Goal: Use online tool/utility: Utilize a website feature to perform a specific function

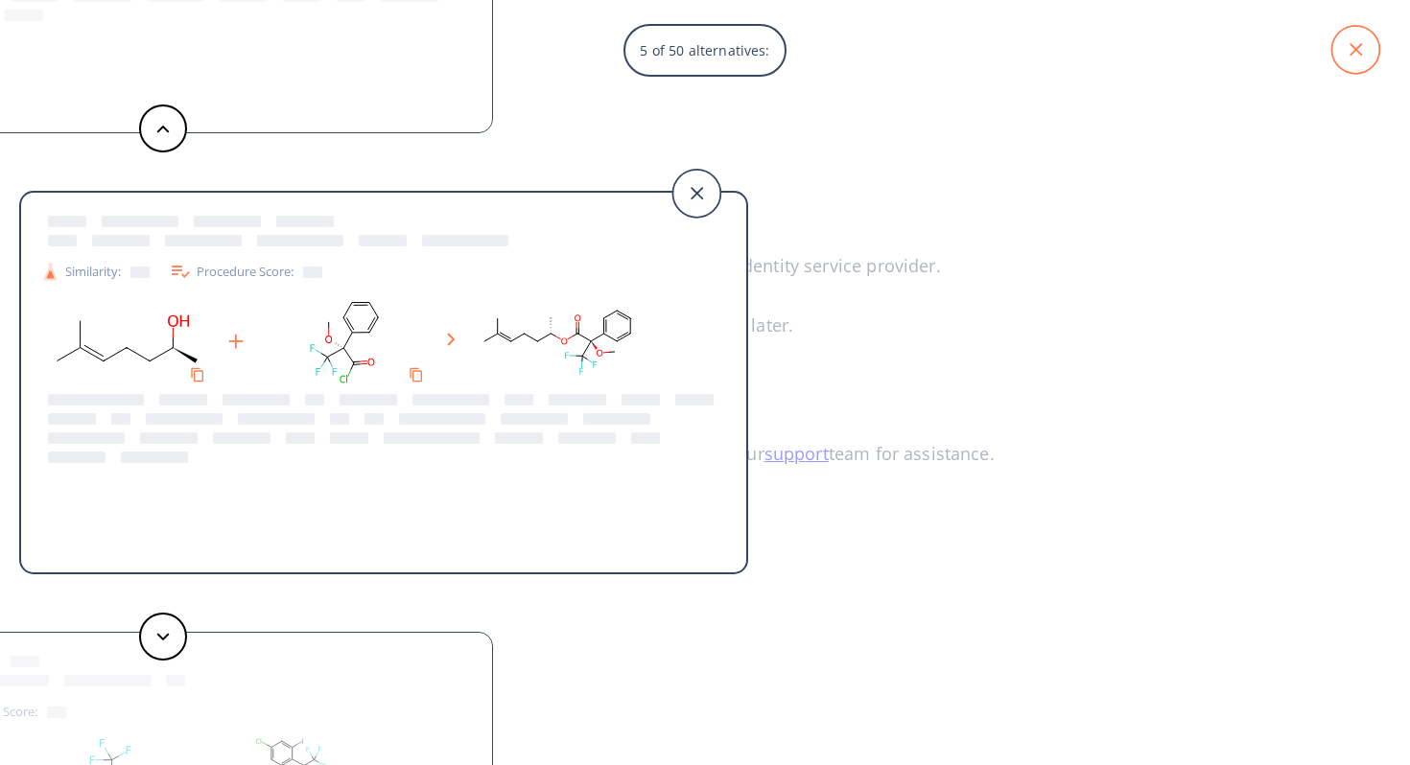
click at [1353, 44] on icon at bounding box center [1355, 50] width 48 height 48
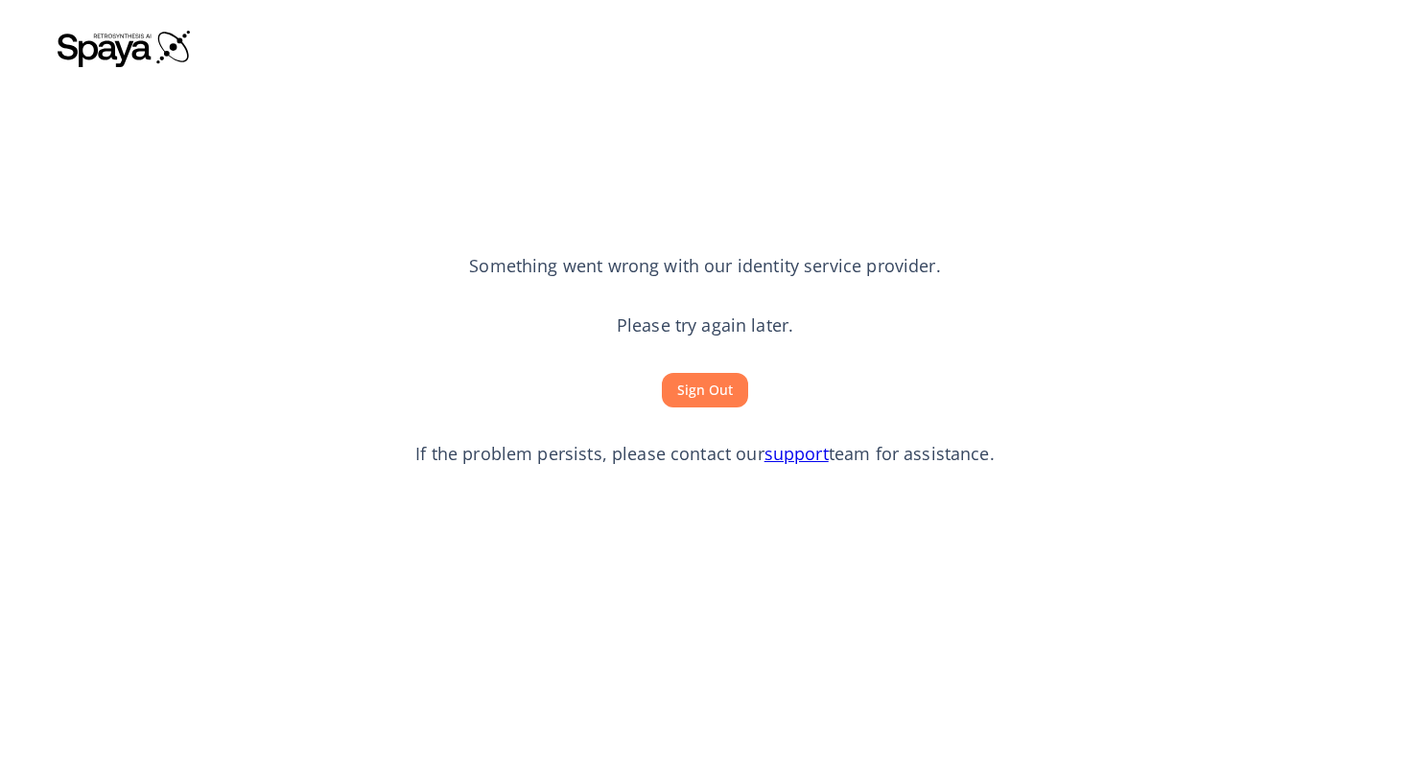
click at [710, 391] on button "Sign Out" at bounding box center [705, 390] width 86 height 35
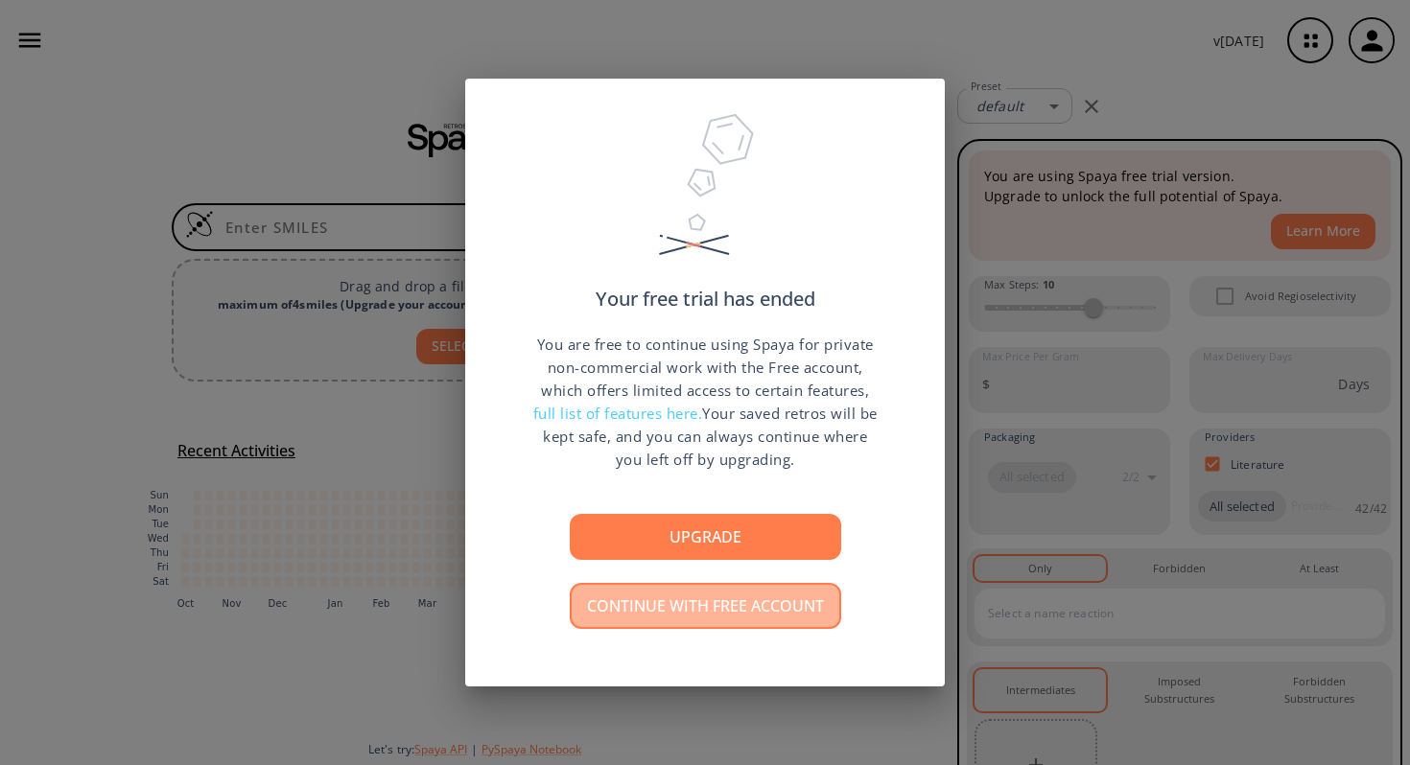
click at [608, 627] on button "Continue with free account" at bounding box center [705, 606] width 271 height 46
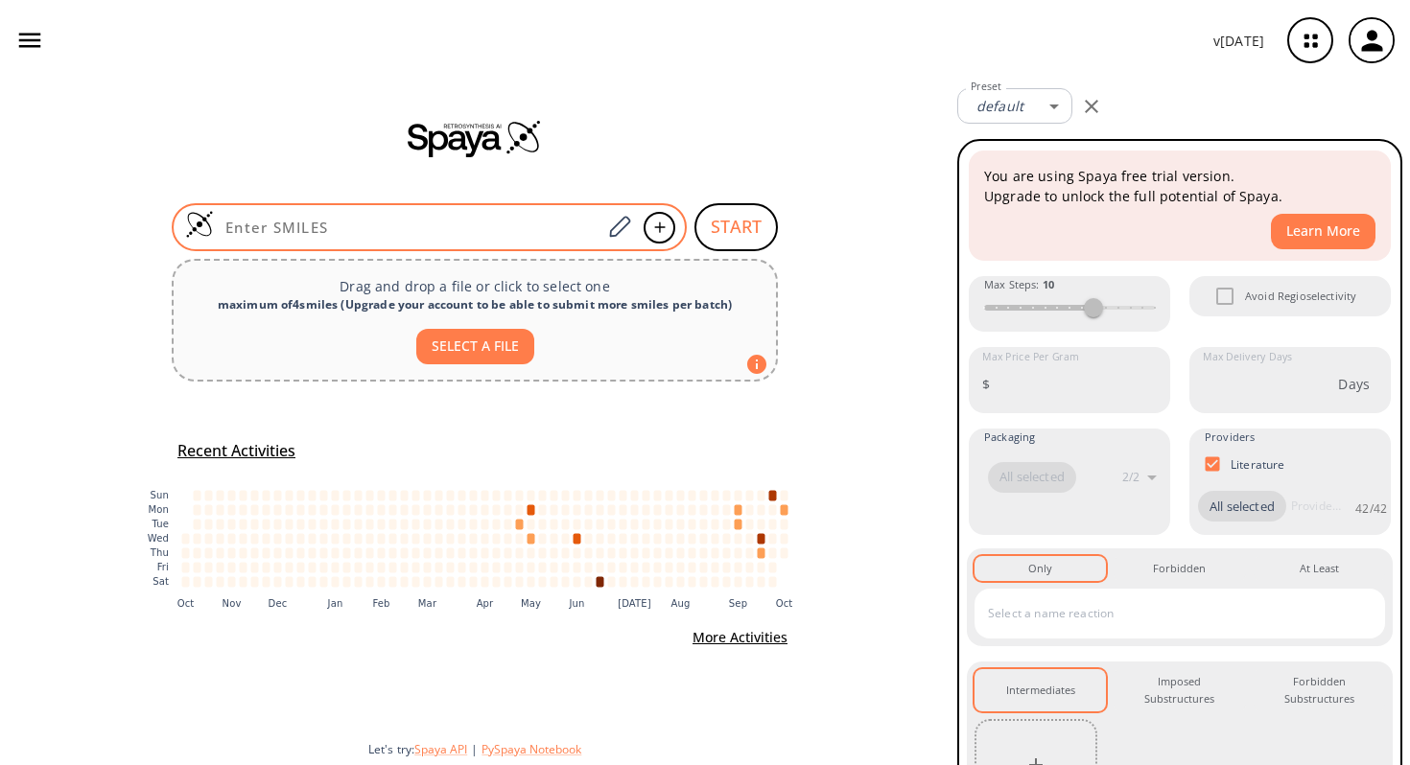
click at [381, 229] on input at bounding box center [407, 227] width 387 height 19
paste input "O=C(O)CN1CCN(CC(O)=O)CCN(CC(NCCCC[C@@H](C(N[C@@H](CCCNC(N)=N)C(NCC(N[C@@H](CC(O…"
type input "O=C(O)CN1CCN(CC(O)=O)CCN(CC(NCCCC[C@@H](C(N[C@@H](CCCNC(N)=N)C(NCC(N[C@@H](CC(O…"
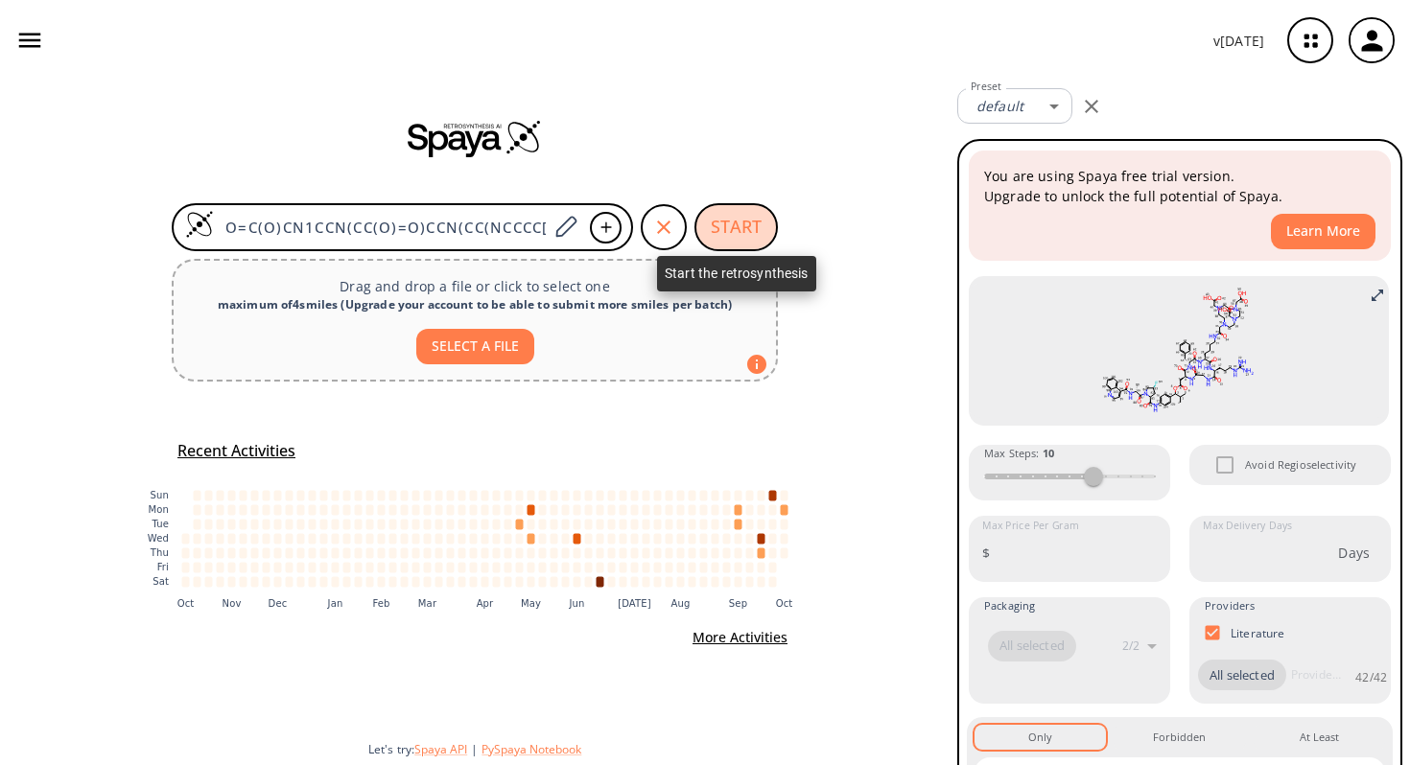
click at [724, 221] on button "START" at bounding box center [735, 227] width 83 height 48
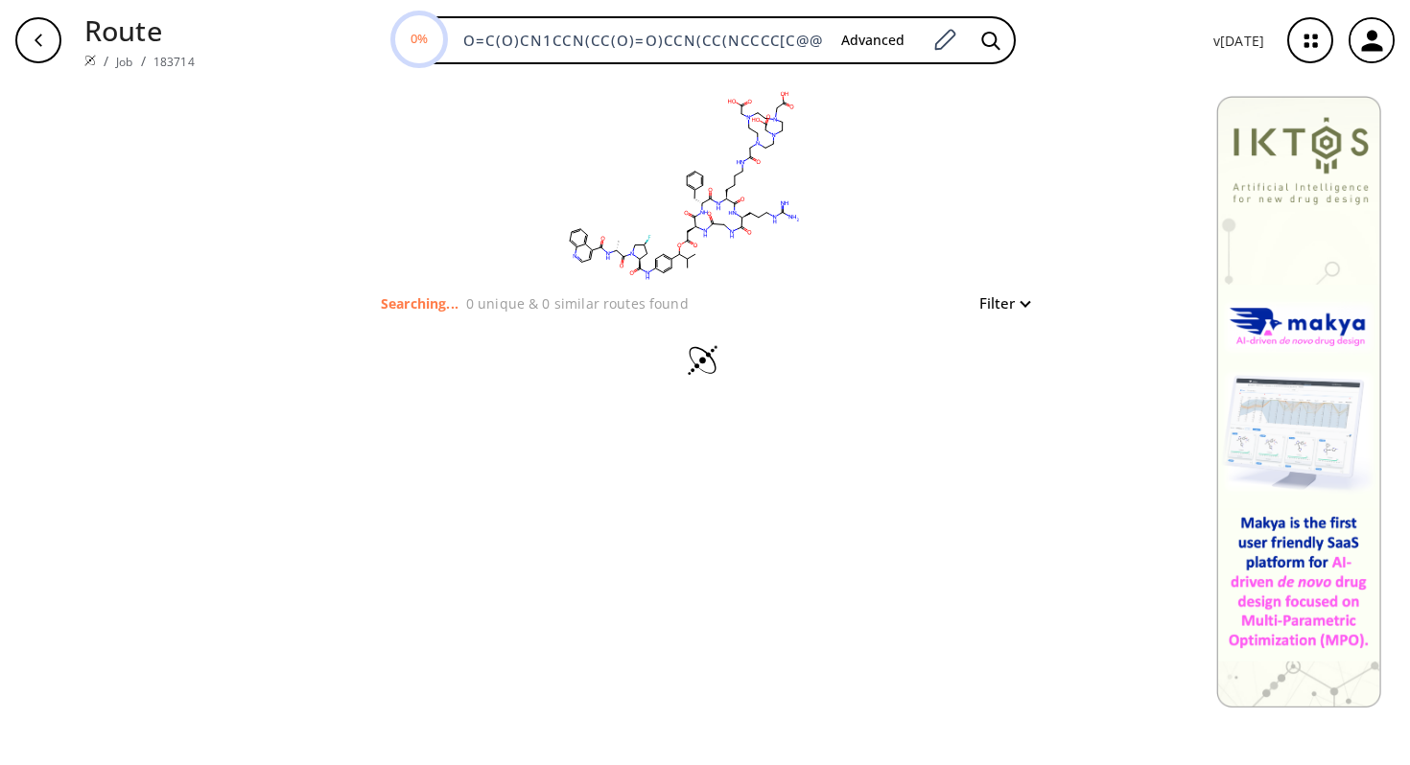
click at [43, 49] on div "button" at bounding box center [38, 40] width 46 height 46
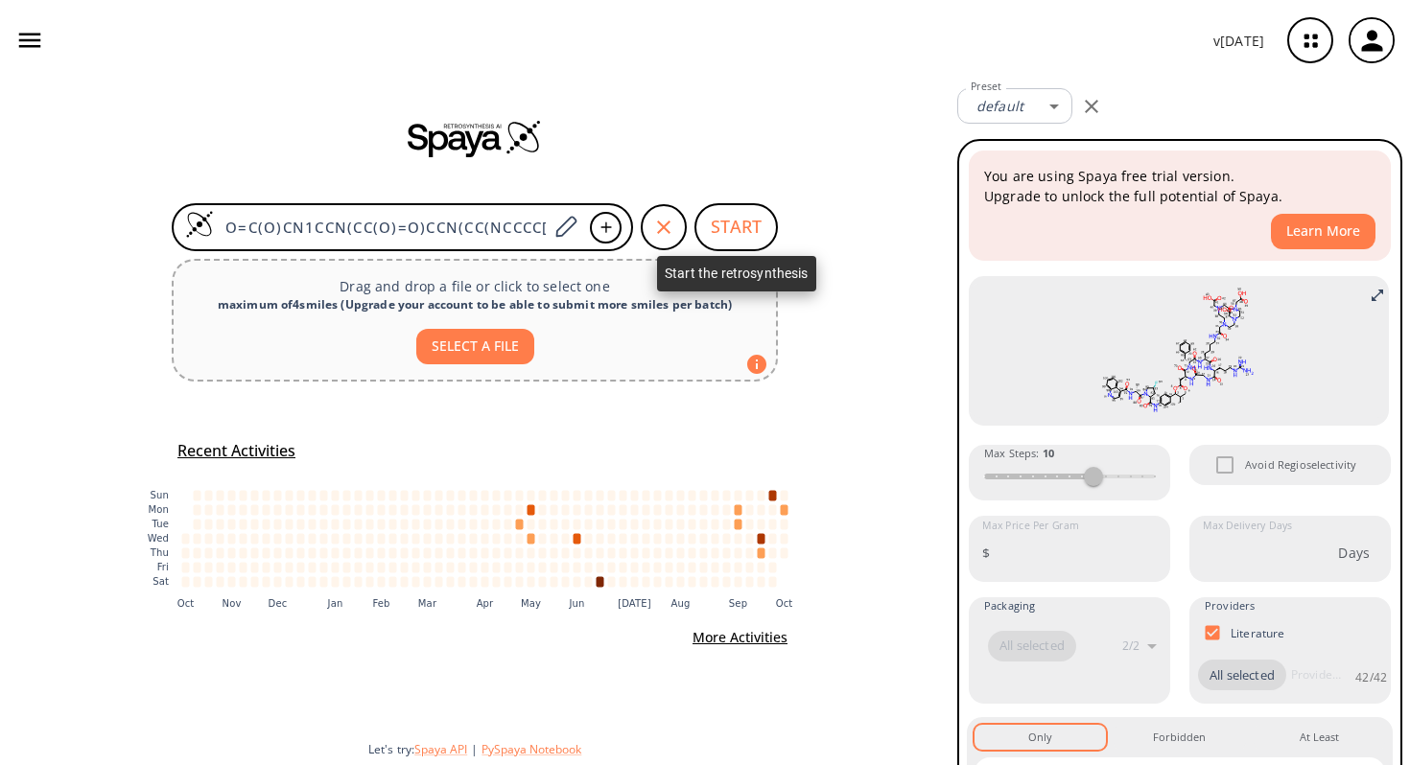
click at [748, 232] on button "START" at bounding box center [735, 227] width 83 height 48
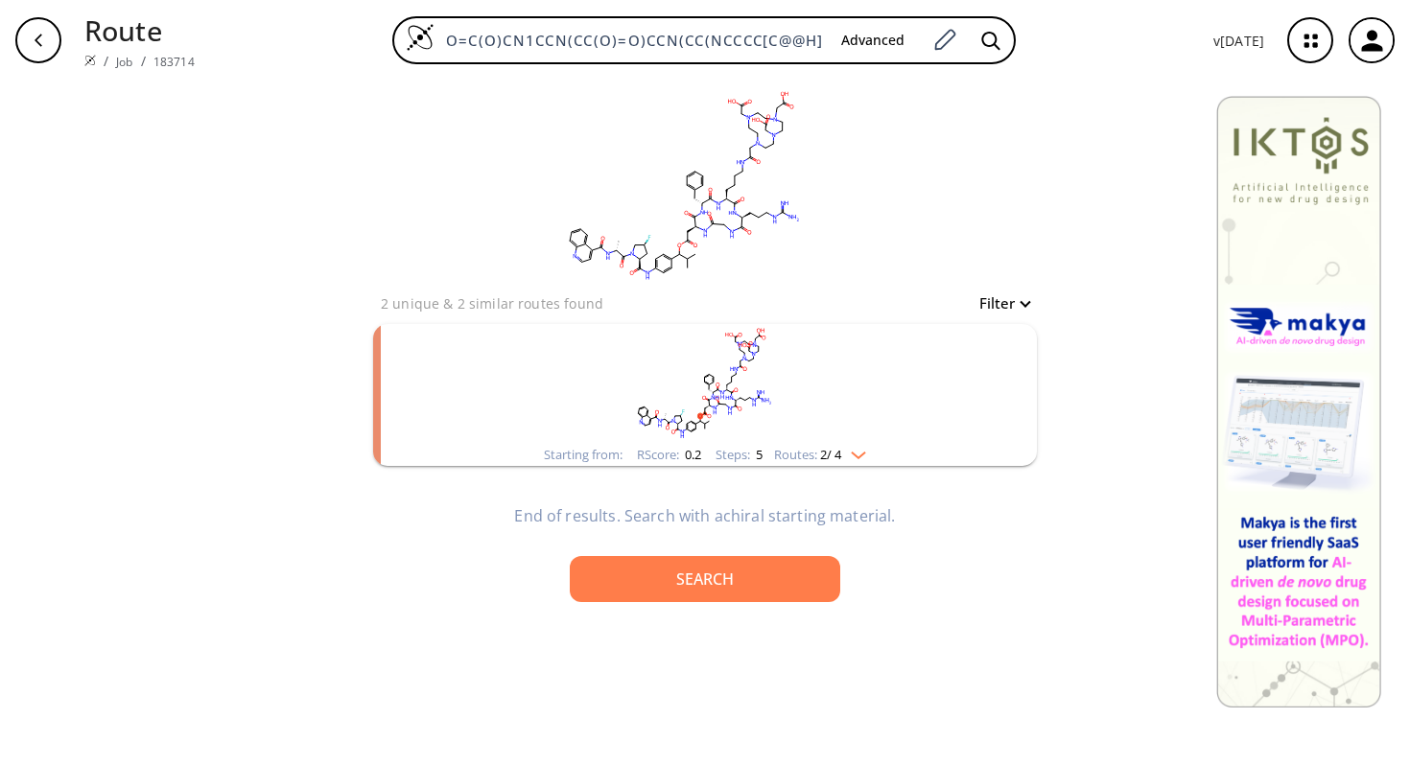
click at [753, 464] on div "Starting from: RScore : 0.2 Steps : 5 Routes: 2 / 4" at bounding box center [704, 455] width 351 height 22
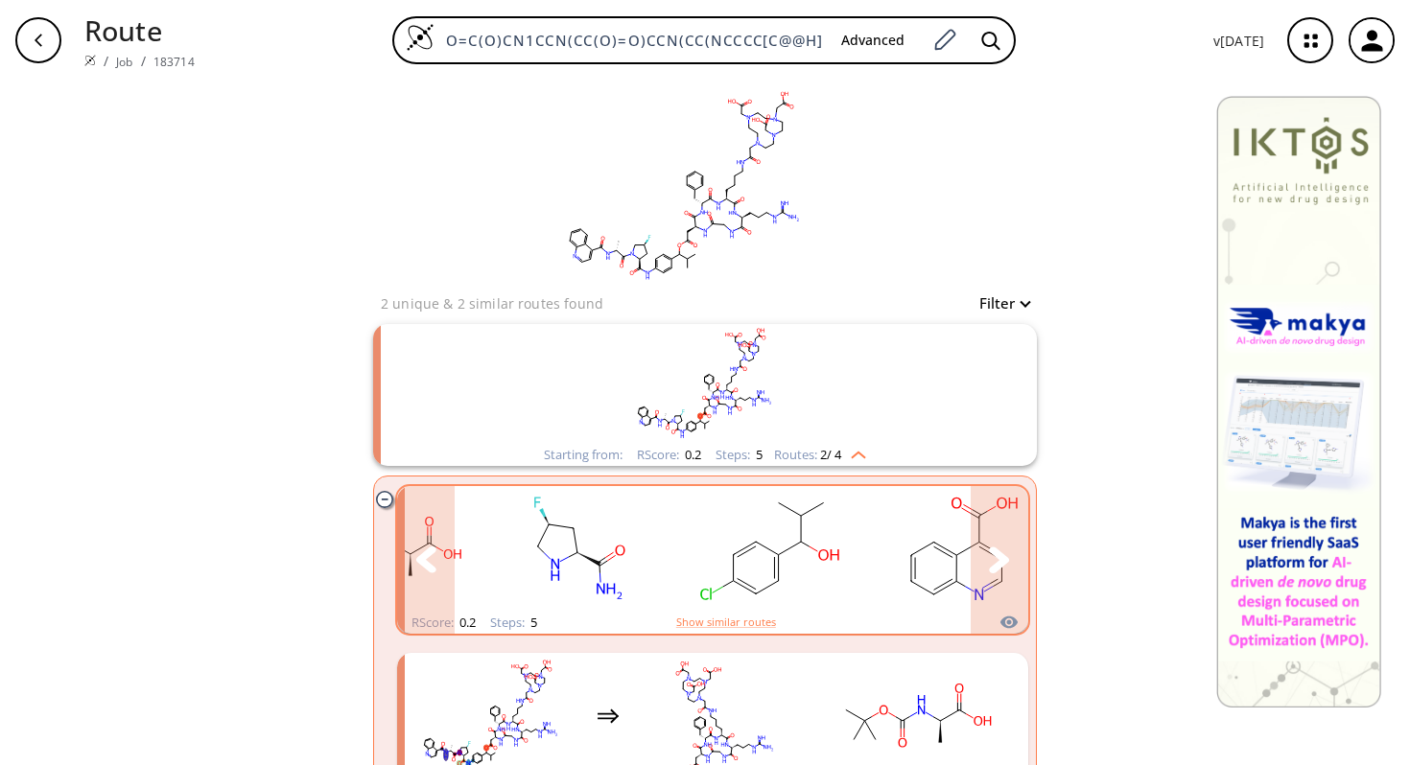
click at [843, 592] on rect "clusters" at bounding box center [770, 549] width 173 height 120
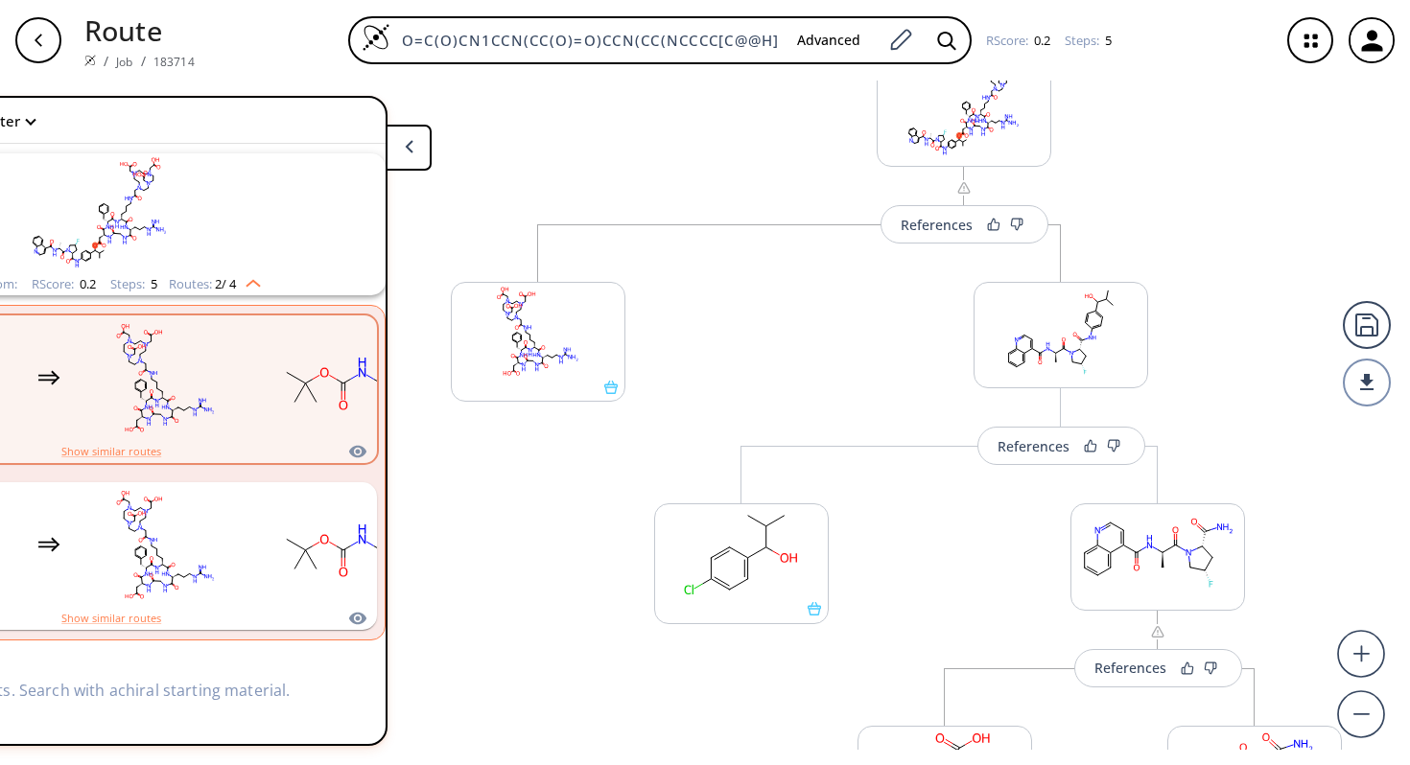
scroll to position [64, 0]
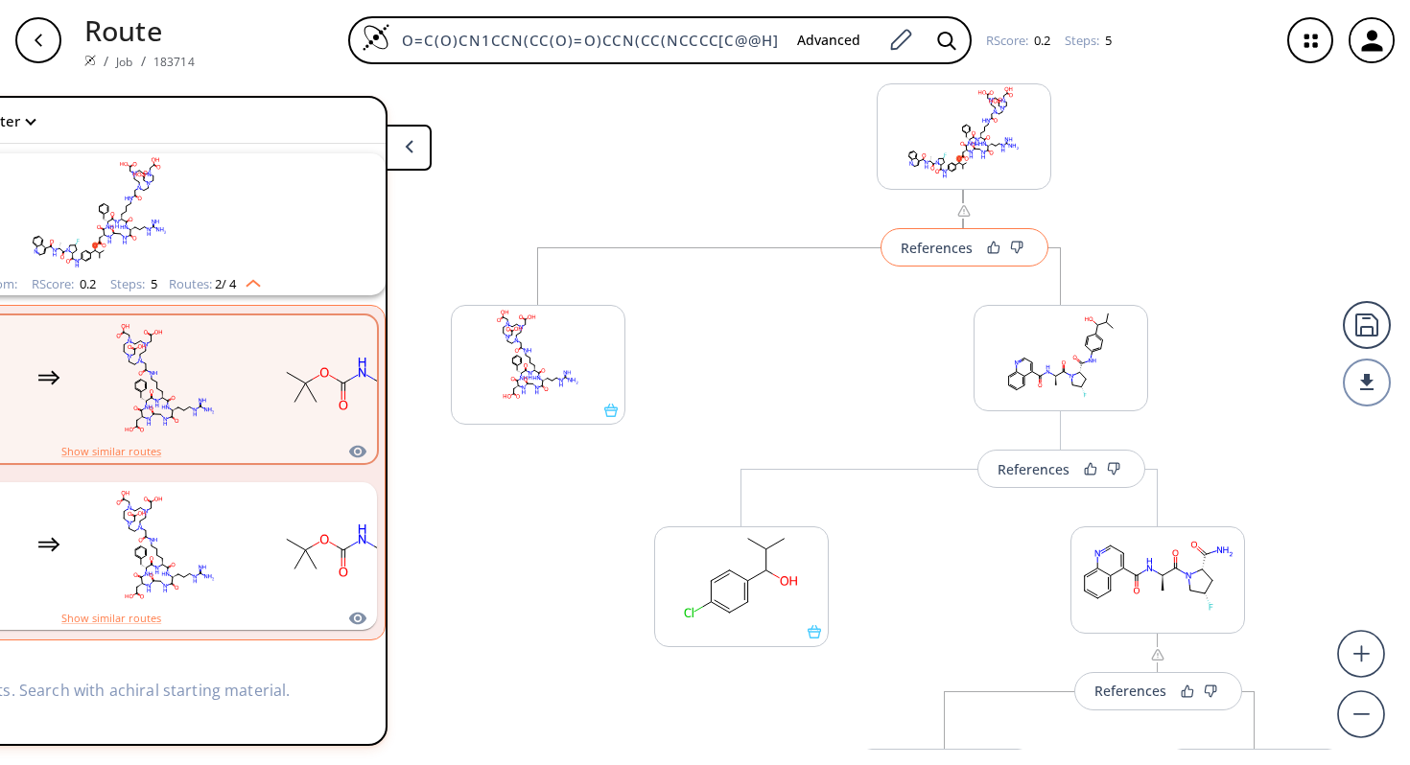
click at [944, 245] on div "References" at bounding box center [936, 248] width 72 height 12
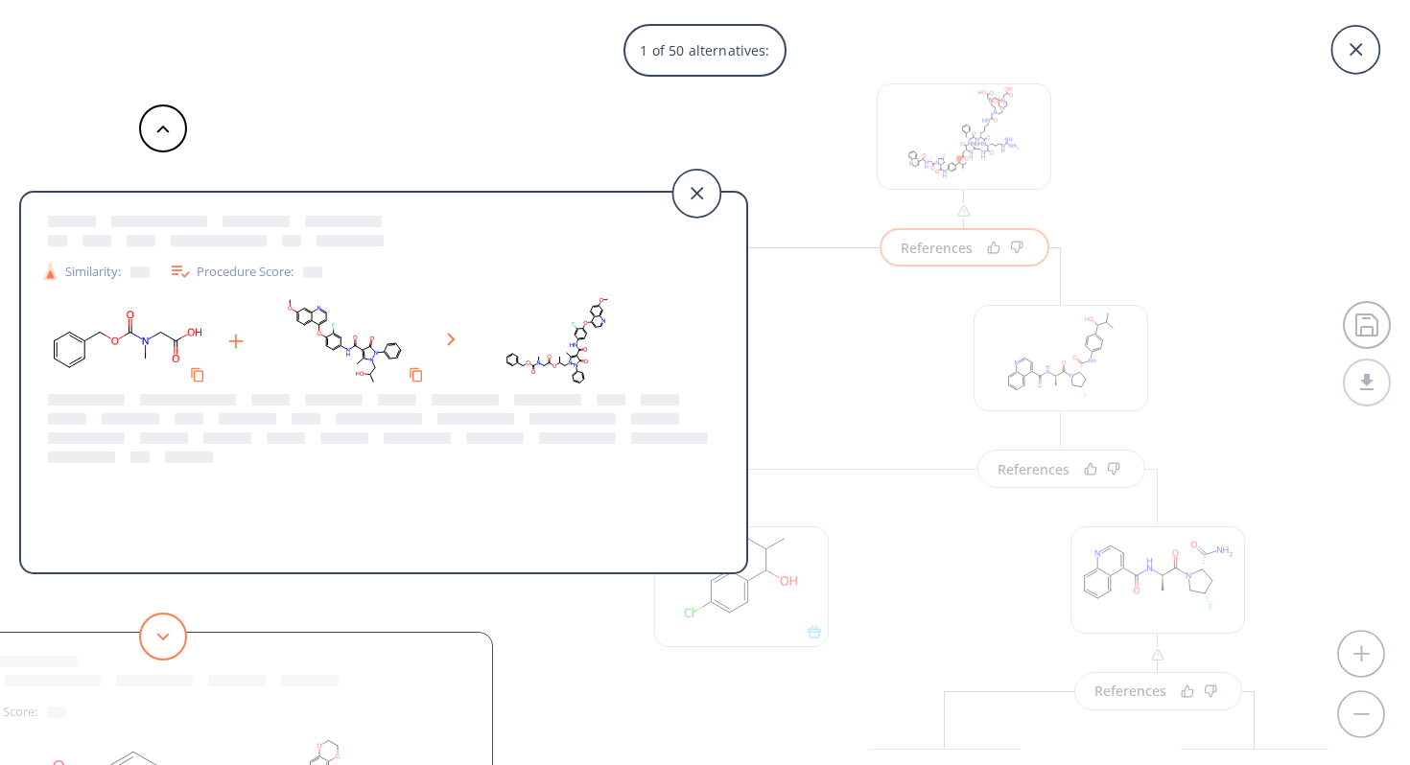
click at [171, 636] on button at bounding box center [163, 637] width 48 height 48
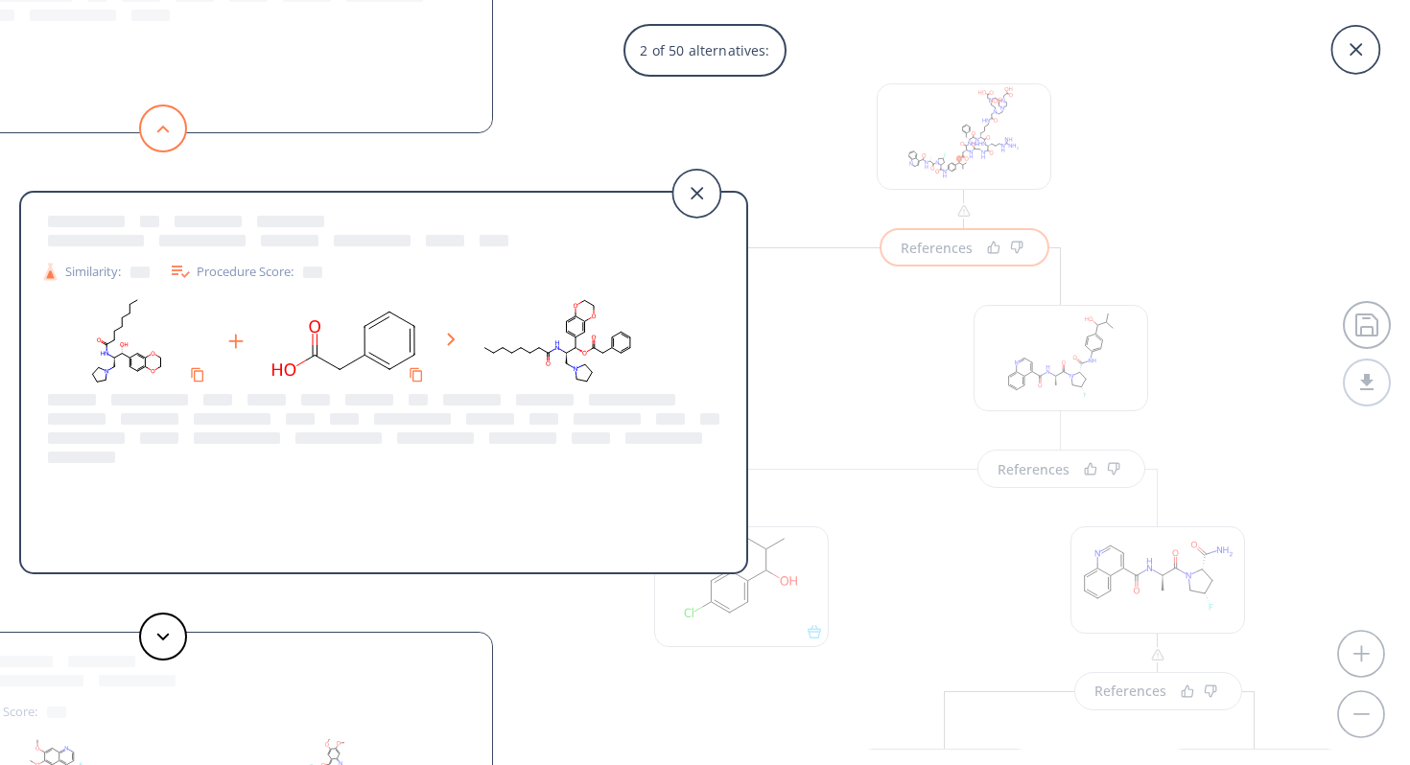
click at [162, 129] on icon at bounding box center [162, 129] width 13 height 9
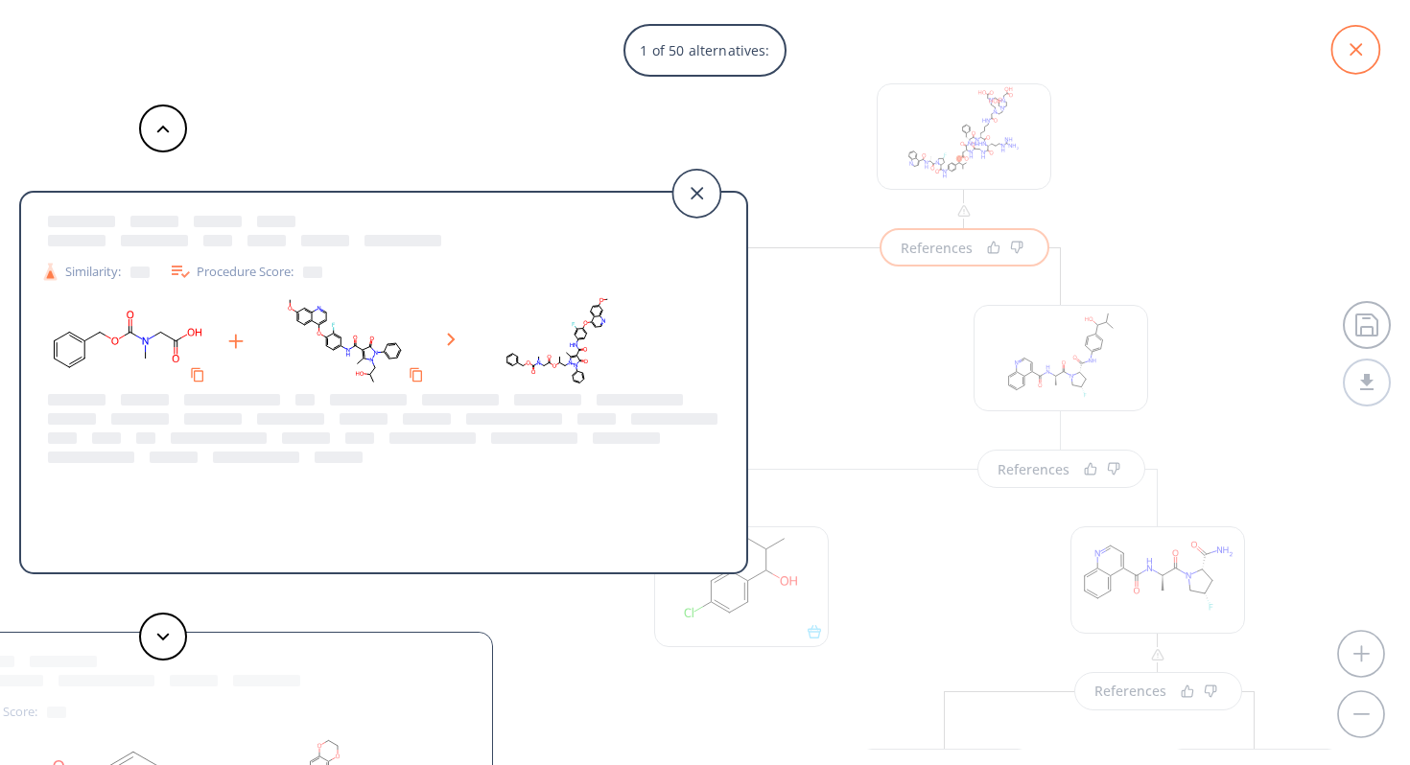
click at [1348, 61] on icon at bounding box center [1355, 50] width 48 height 48
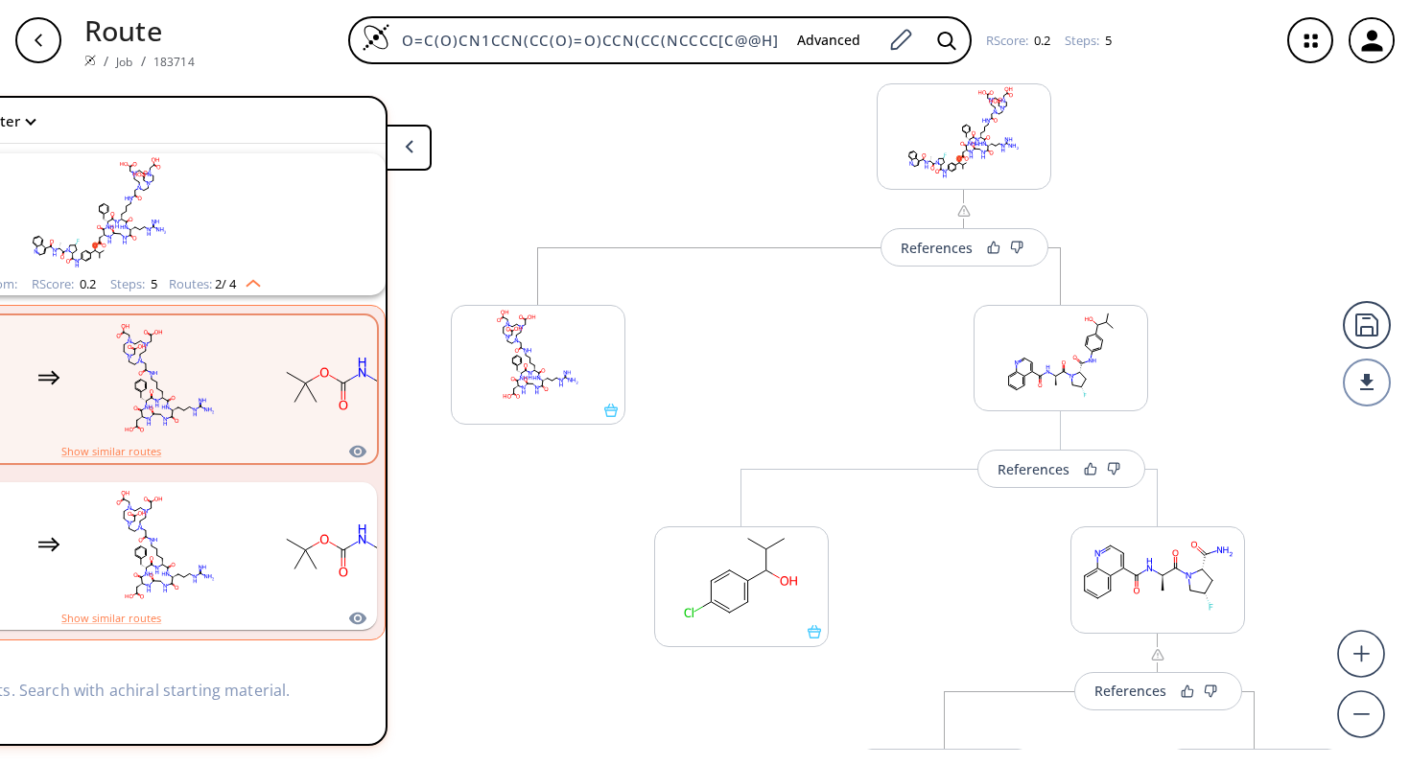
click at [1319, 46] on icon "button" at bounding box center [1310, 40] width 51 height 51
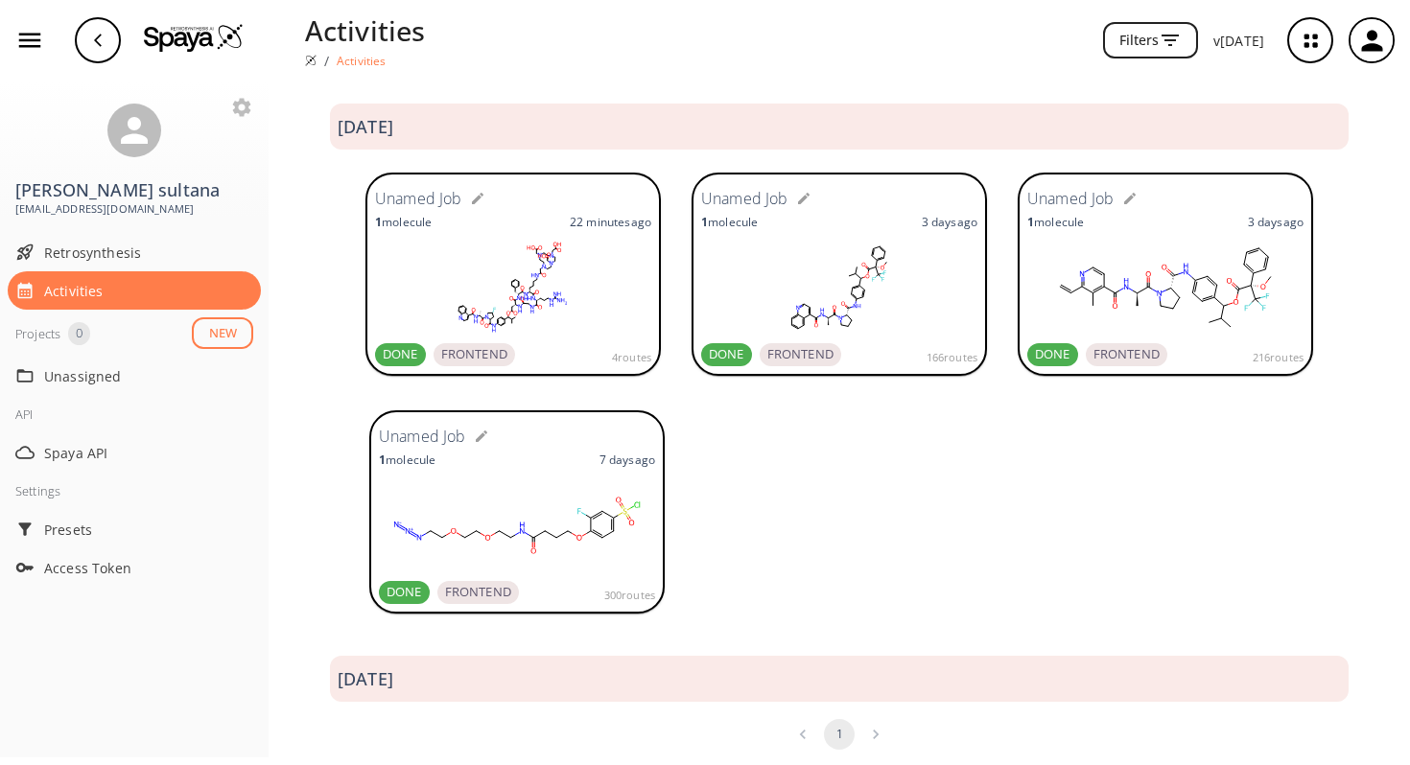
click at [867, 301] on rect at bounding box center [839, 288] width 276 height 96
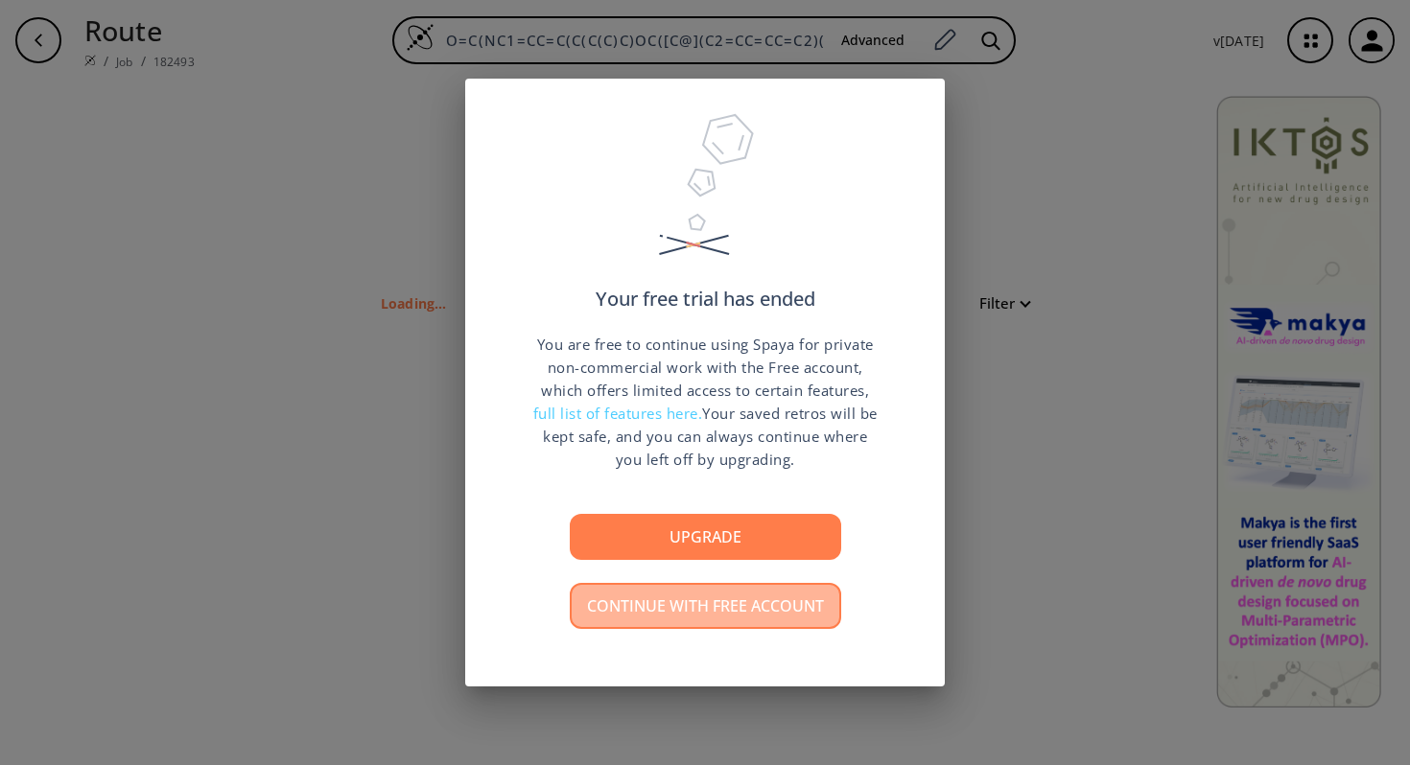
click at [711, 599] on button "Continue with free account" at bounding box center [705, 606] width 271 height 46
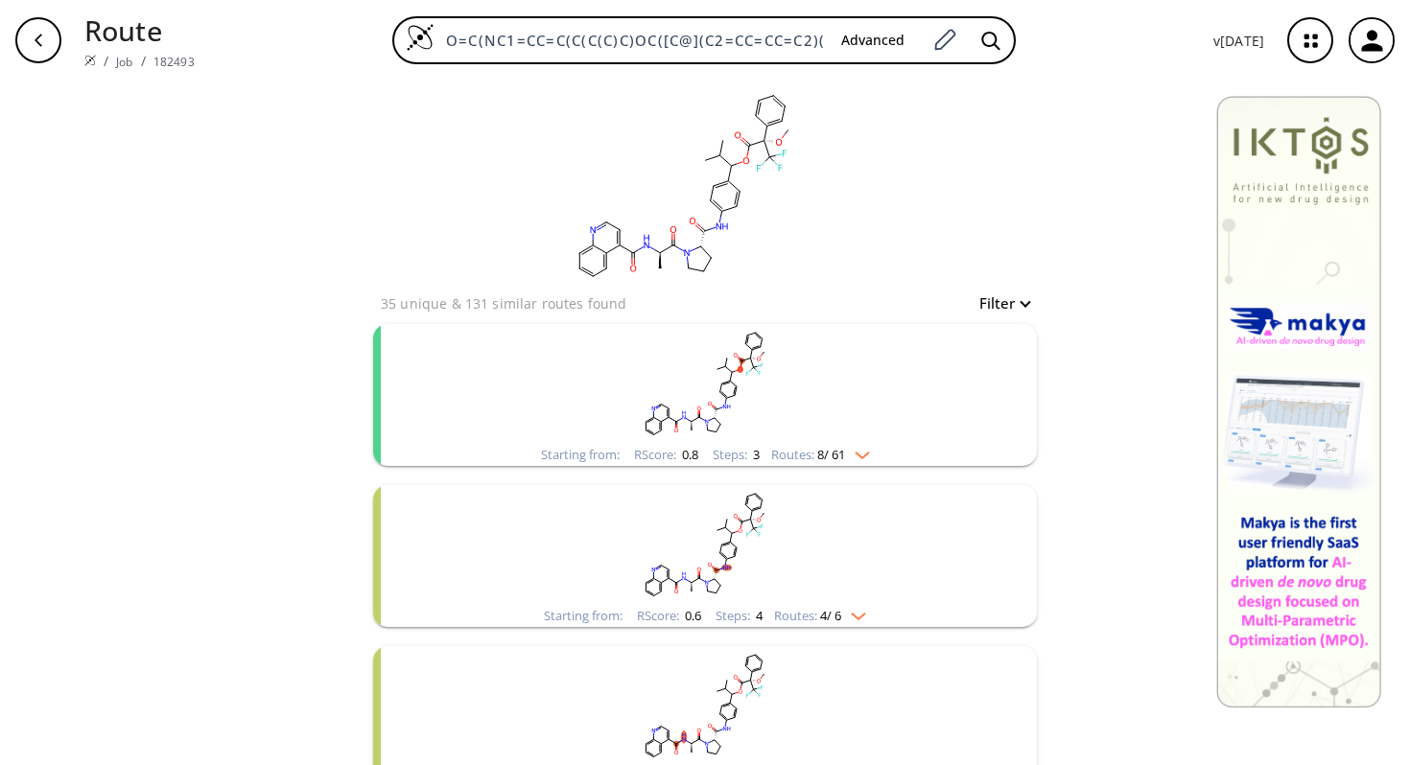
click at [806, 416] on rect "clusters" at bounding box center [704, 384] width 499 height 120
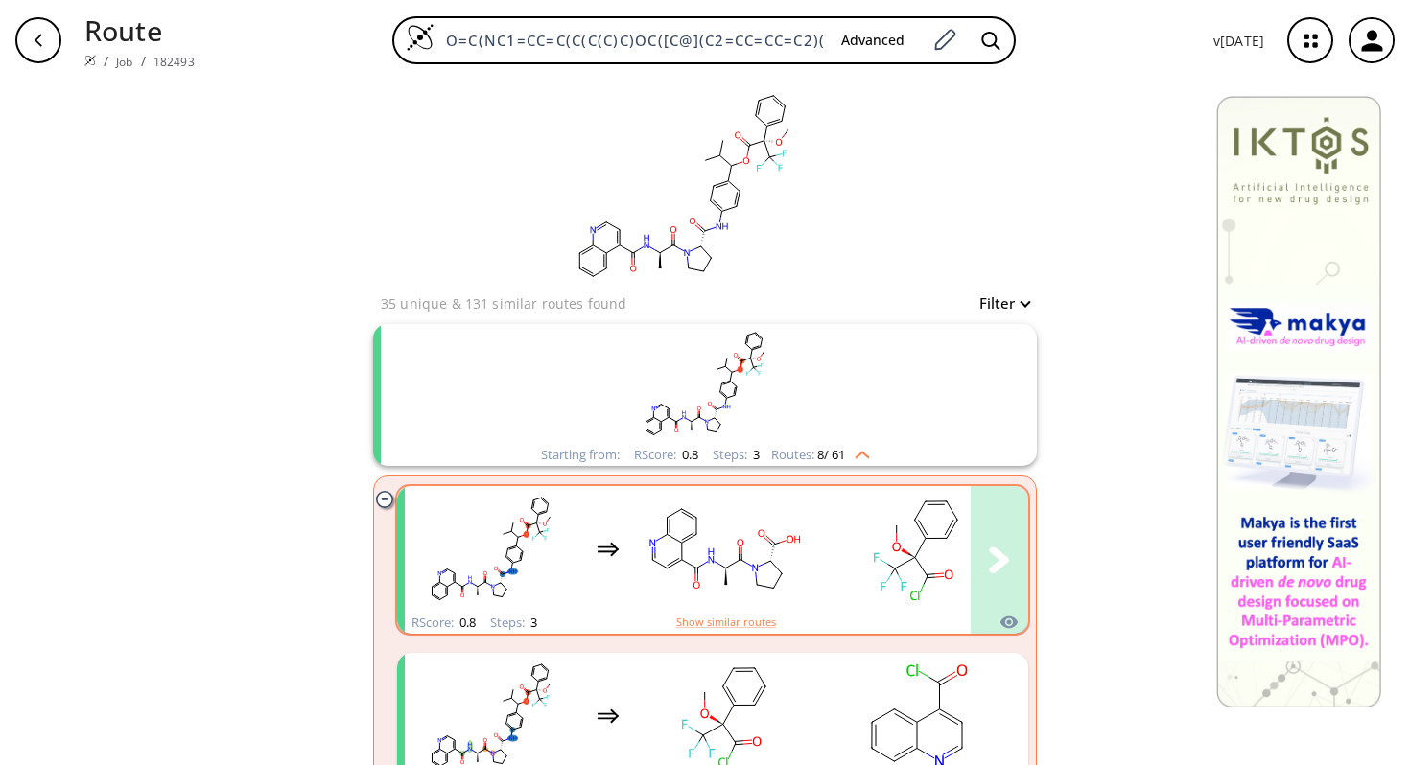
click at [830, 567] on rect "clusters" at bounding box center [916, 549] width 173 height 120
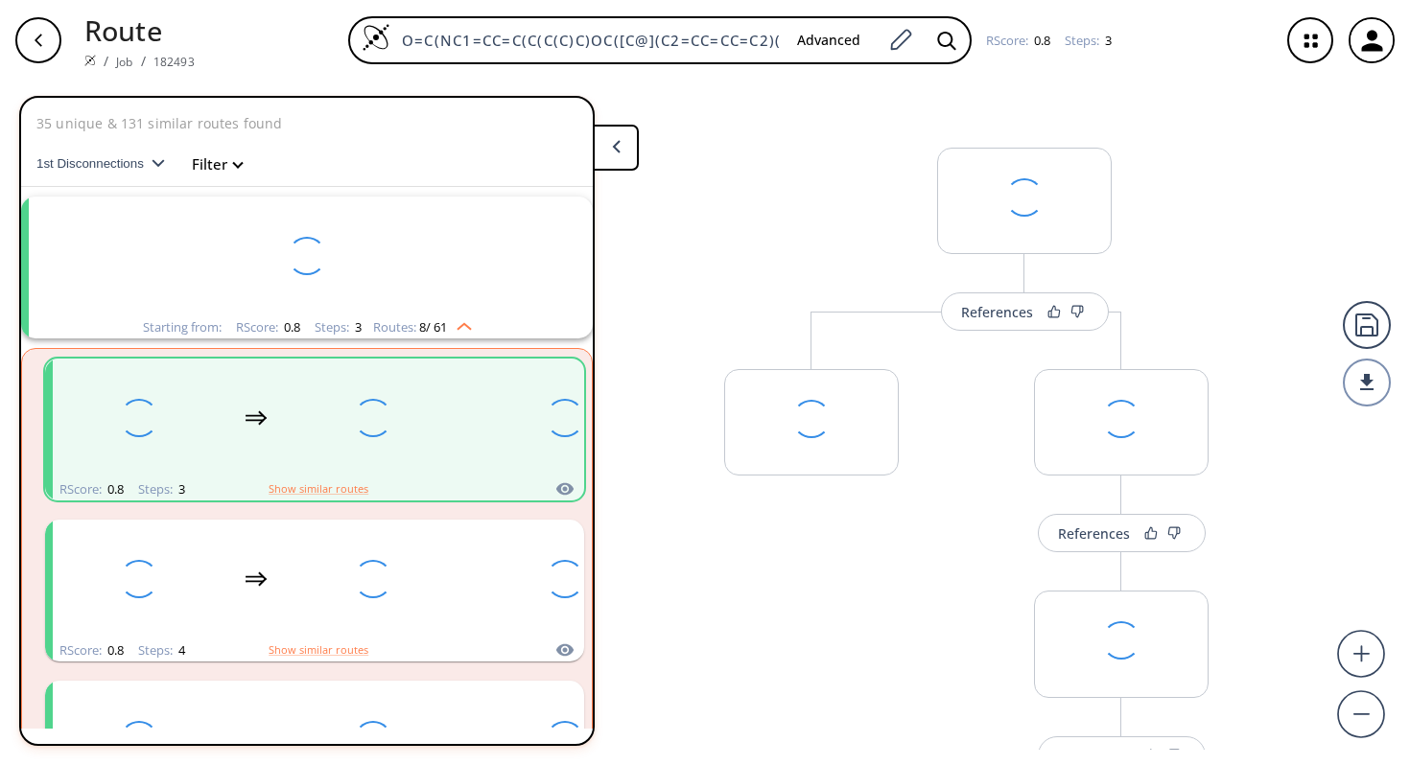
scroll to position [43, 0]
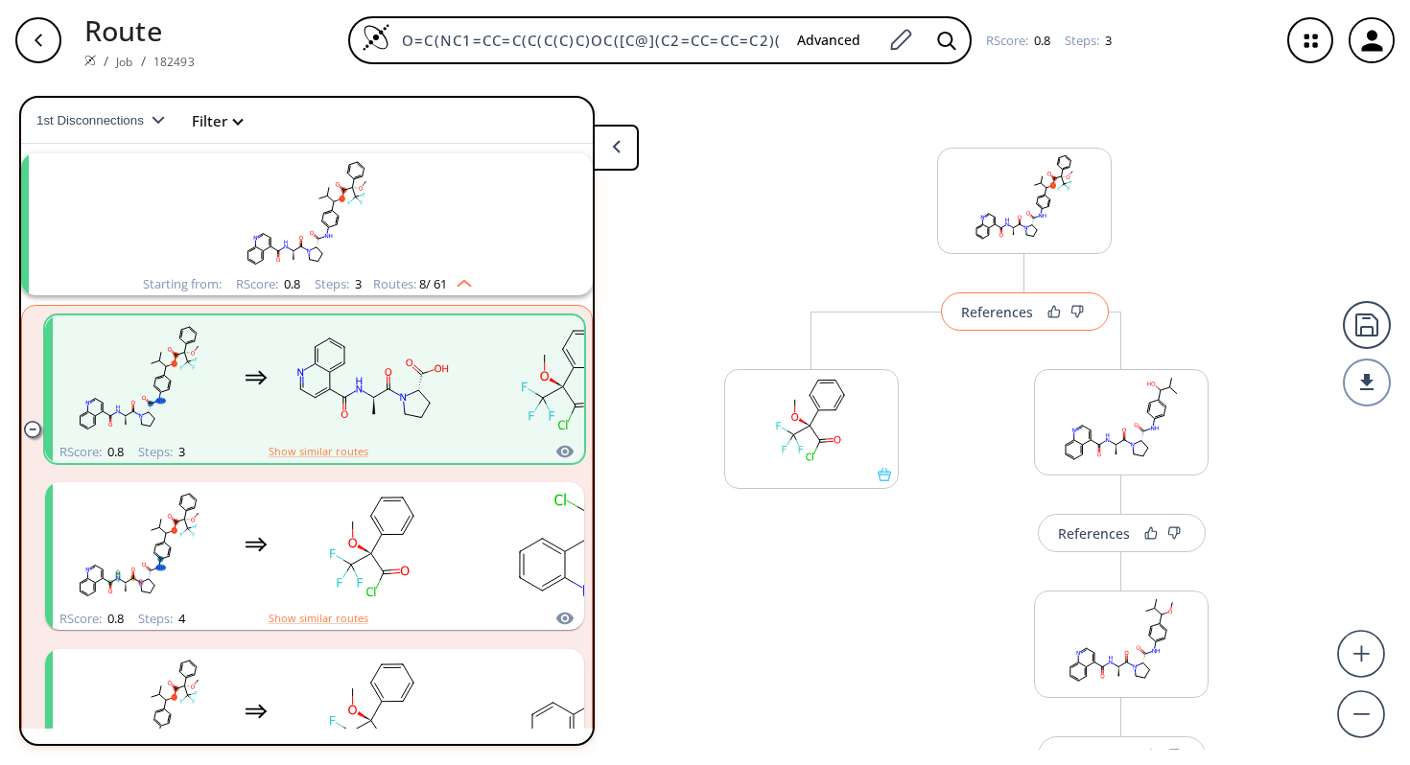
click at [1024, 307] on div "References" at bounding box center [997, 312] width 72 height 12
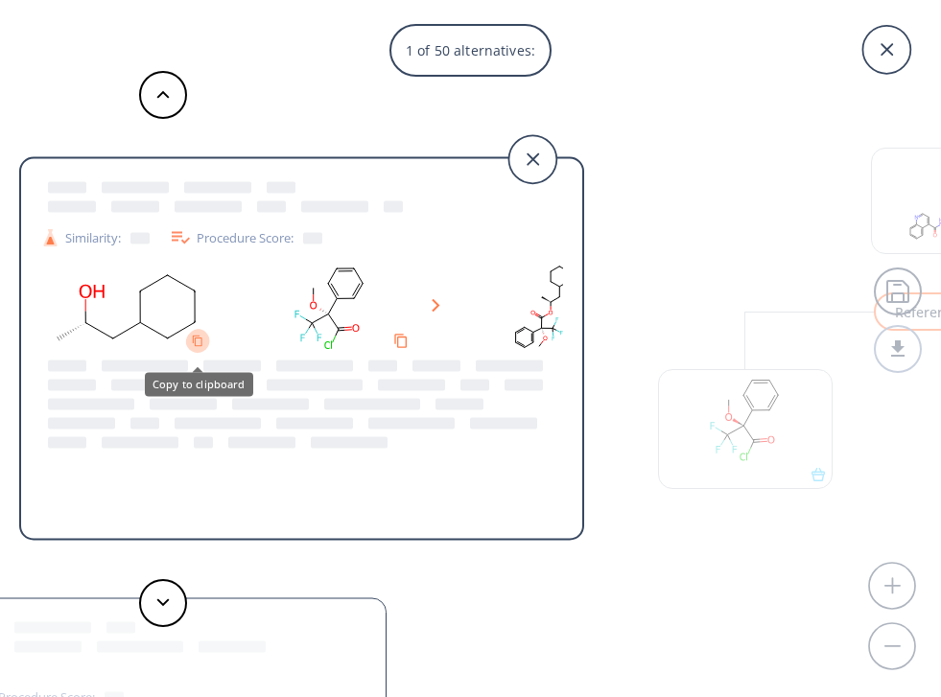
click at [198, 338] on icon "Copy to clipboard" at bounding box center [198, 341] width 12 height 12
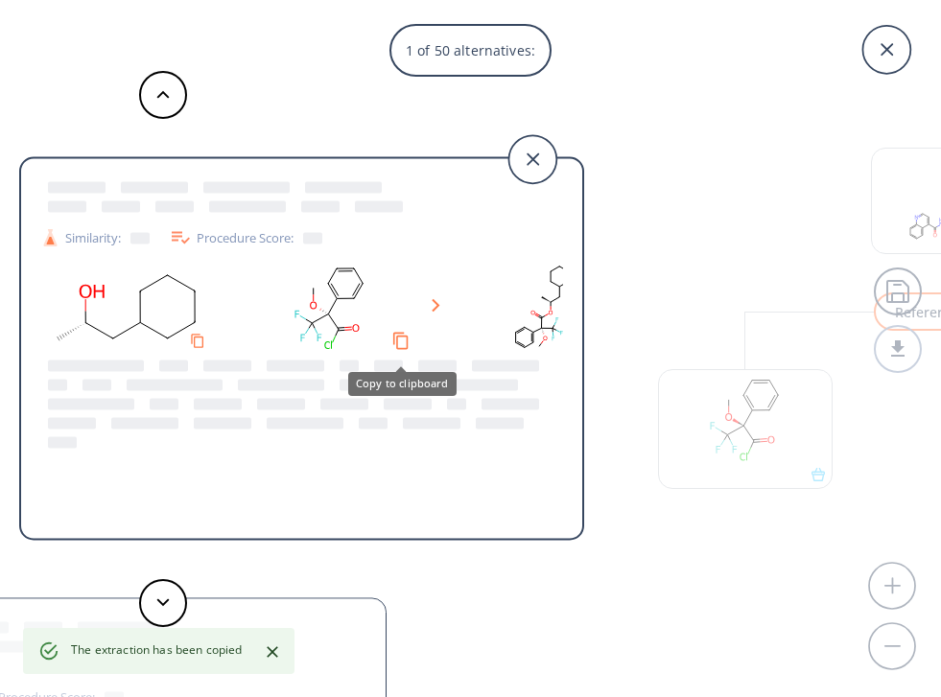
click at [400, 342] on icon "Copy to clipboard" at bounding box center [400, 341] width 18 height 18
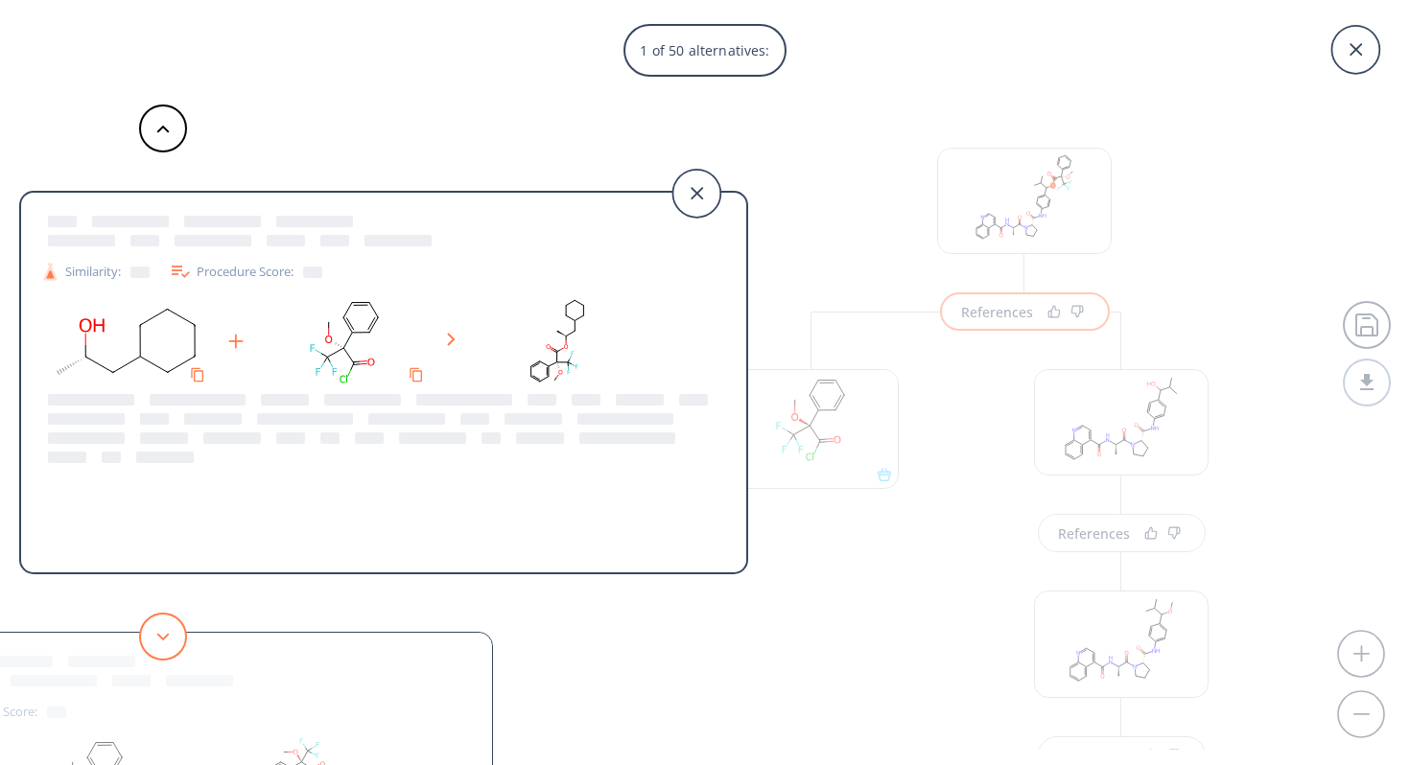
click at [146, 647] on button at bounding box center [163, 637] width 48 height 48
click at [167, 641] on button at bounding box center [163, 637] width 48 height 48
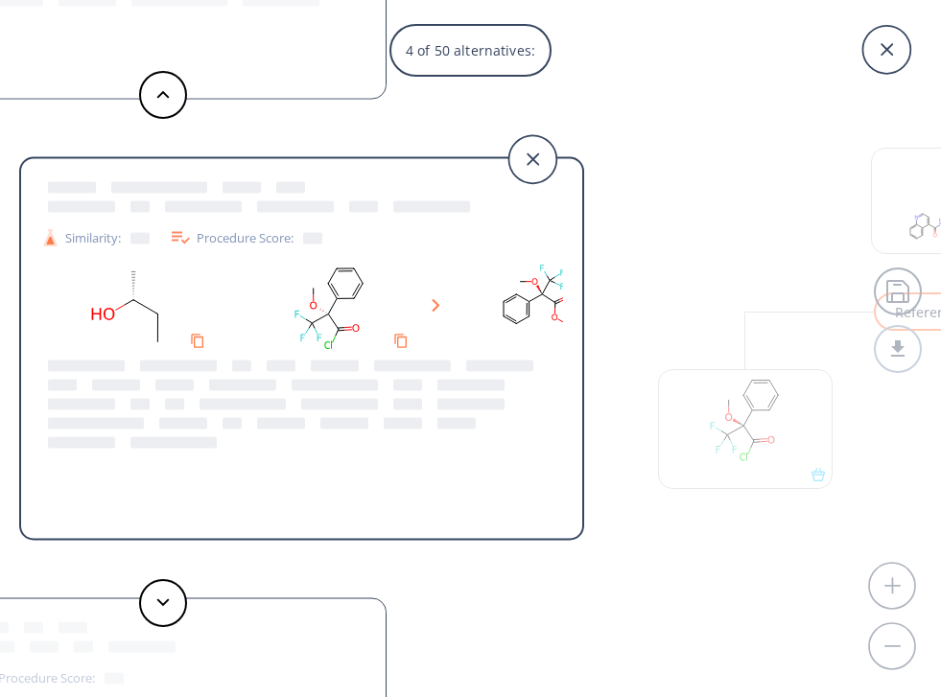
click at [198, 340] on icon "Copy to clipboard" at bounding box center [197, 341] width 15 height 15
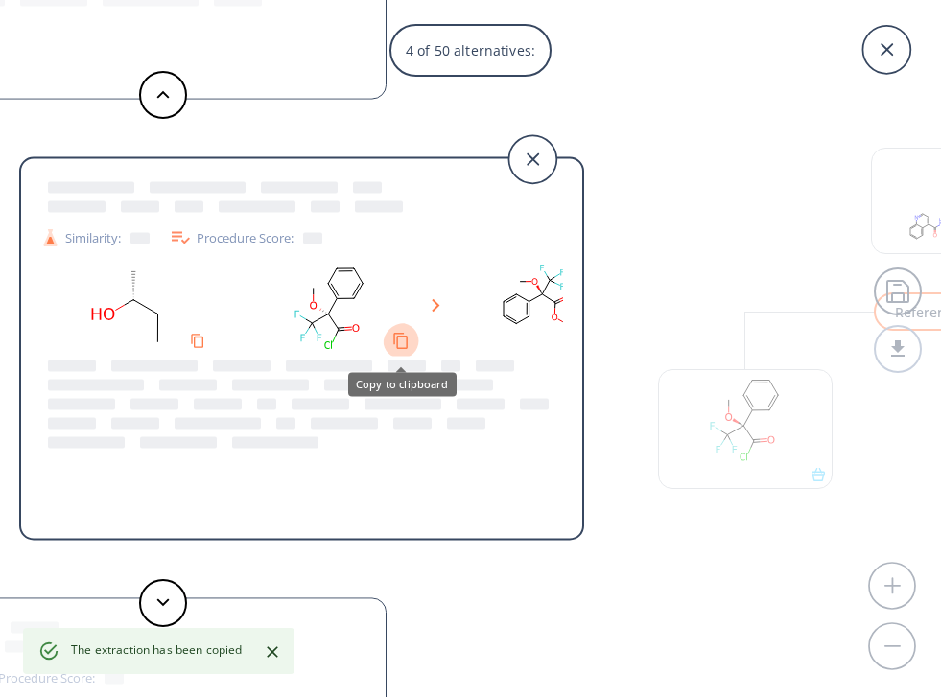
click at [399, 338] on icon "Copy to clipboard" at bounding box center [400, 340] width 17 height 17
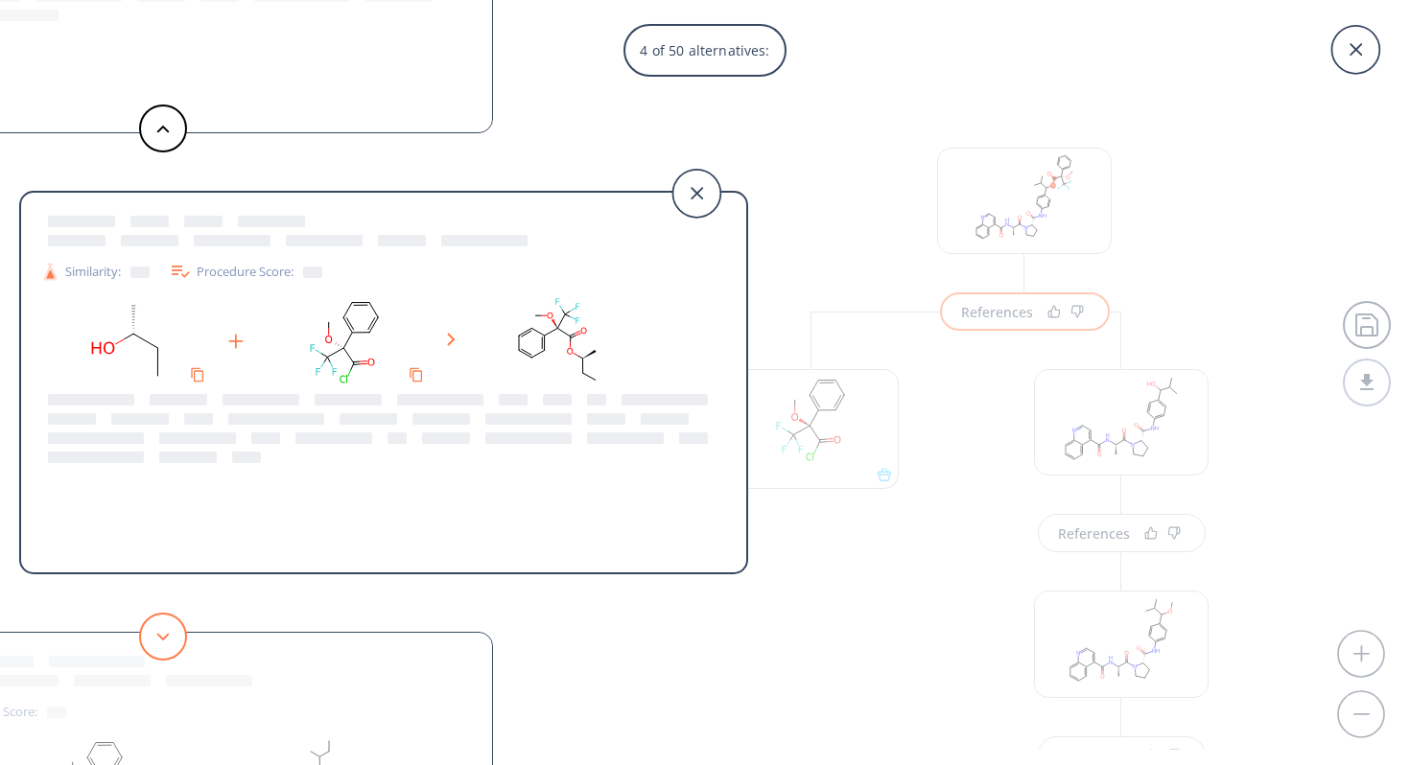
click at [160, 638] on icon at bounding box center [162, 637] width 13 height 9
click at [202, 375] on icon "Copy to clipboard" at bounding box center [197, 374] width 18 height 18
click at [156, 645] on button at bounding box center [163, 637] width 48 height 48
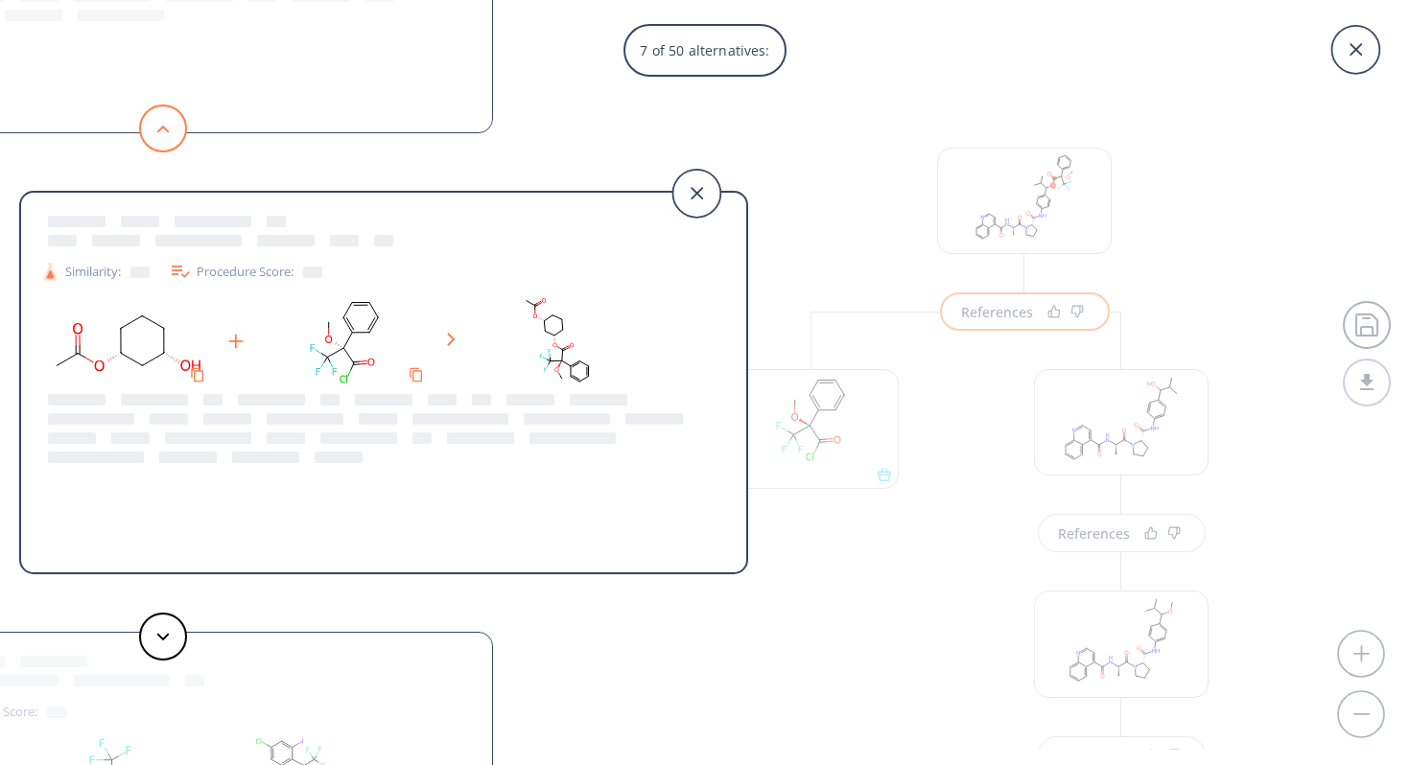
click at [166, 133] on button at bounding box center [163, 129] width 48 height 48
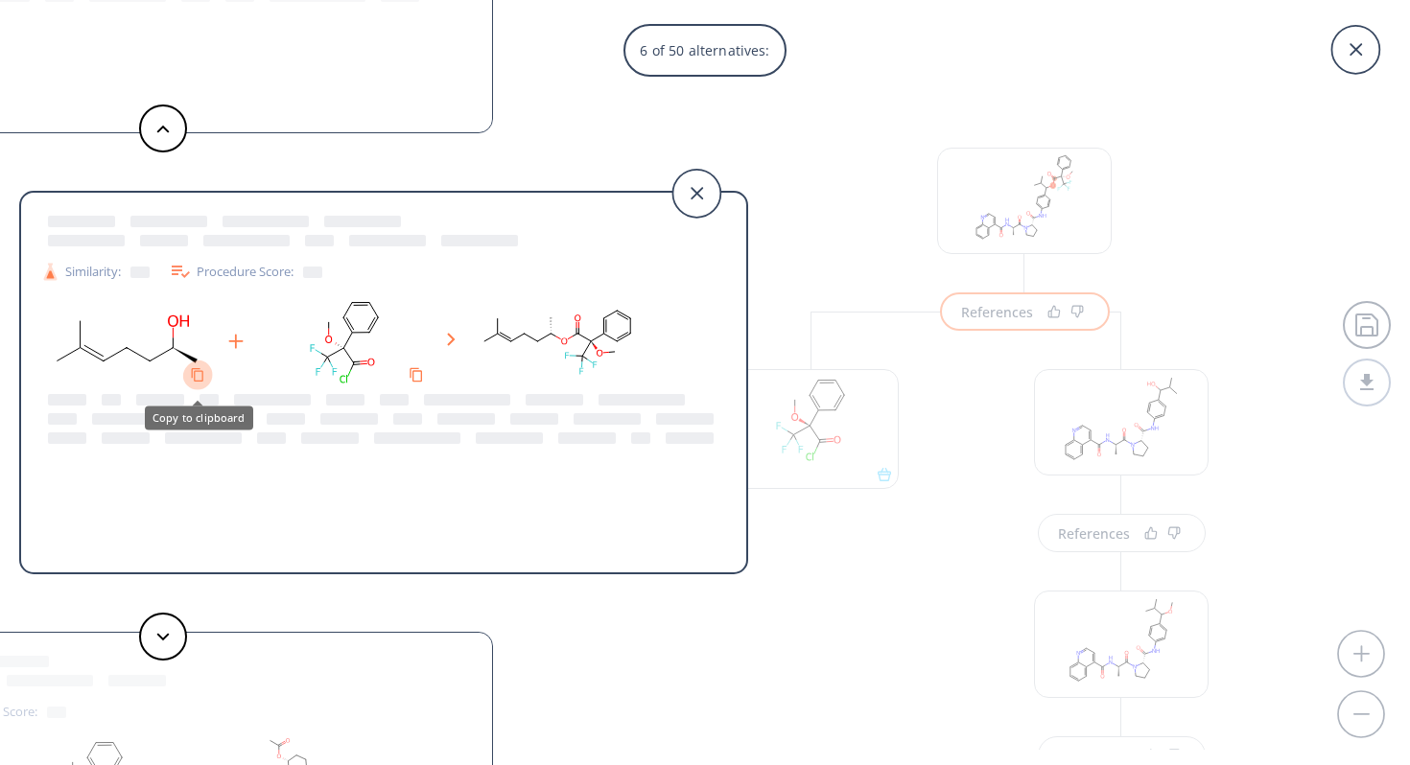
click at [199, 378] on icon "Copy to clipboard" at bounding box center [197, 374] width 14 height 14
click at [162, 639] on polygon at bounding box center [163, 637] width 12 height 8
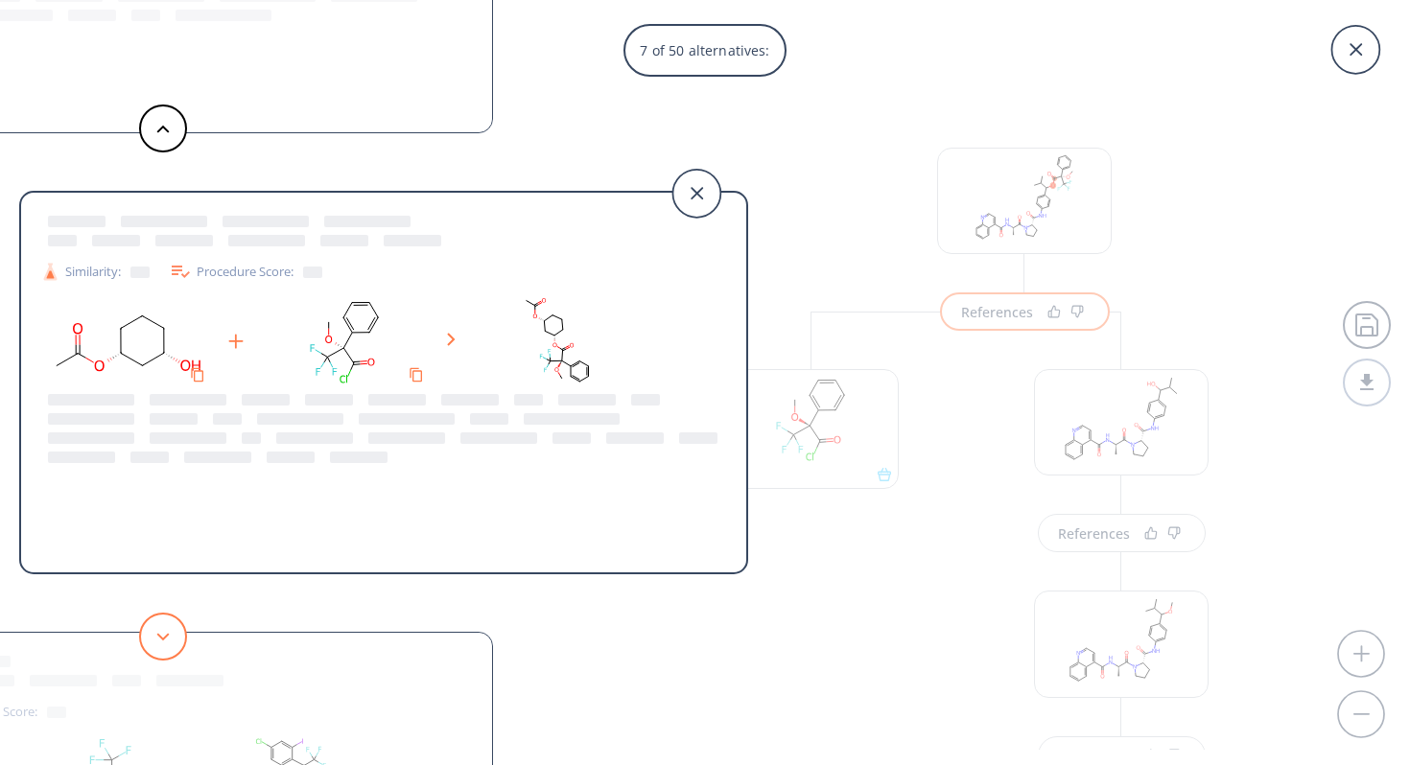
click at [162, 639] on polygon at bounding box center [163, 637] width 12 height 8
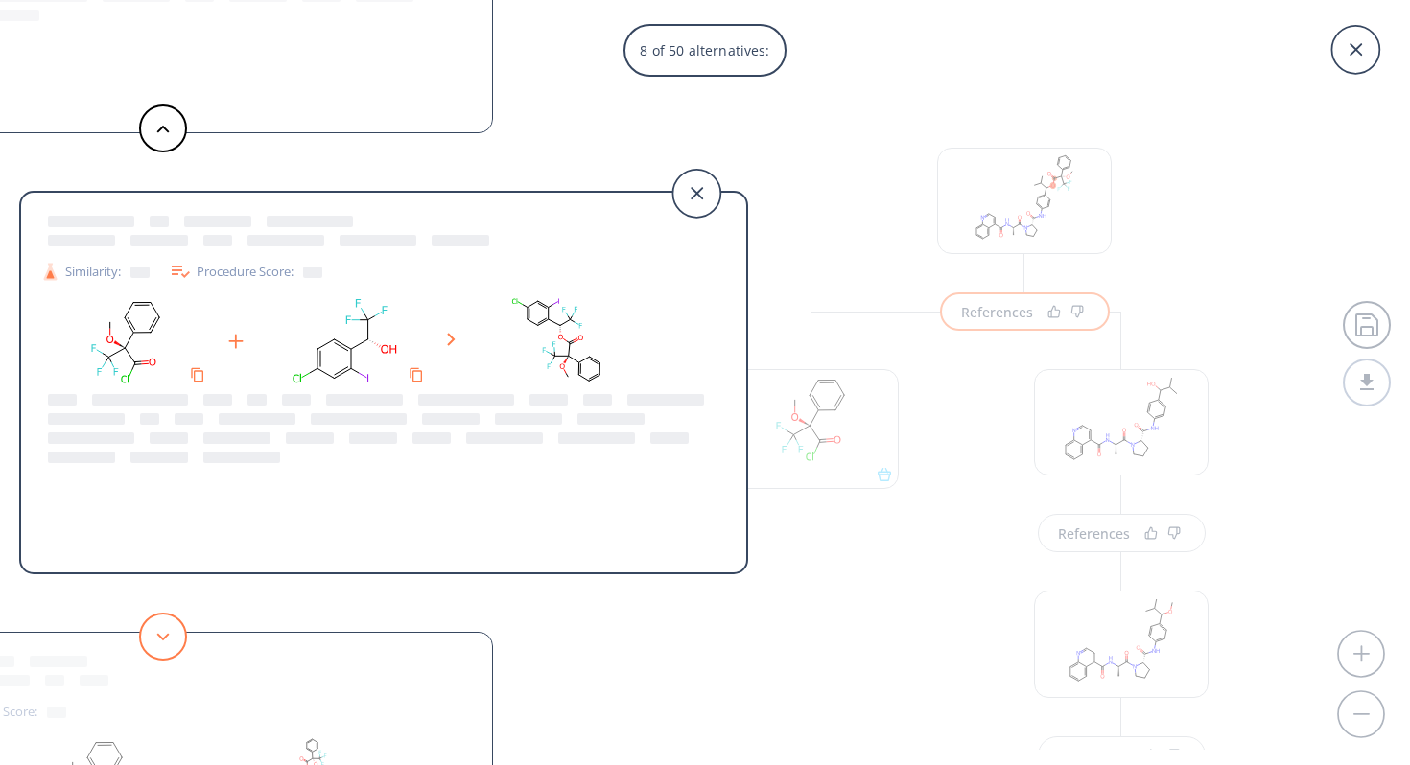
click at [162, 639] on polygon at bounding box center [163, 637] width 12 height 8
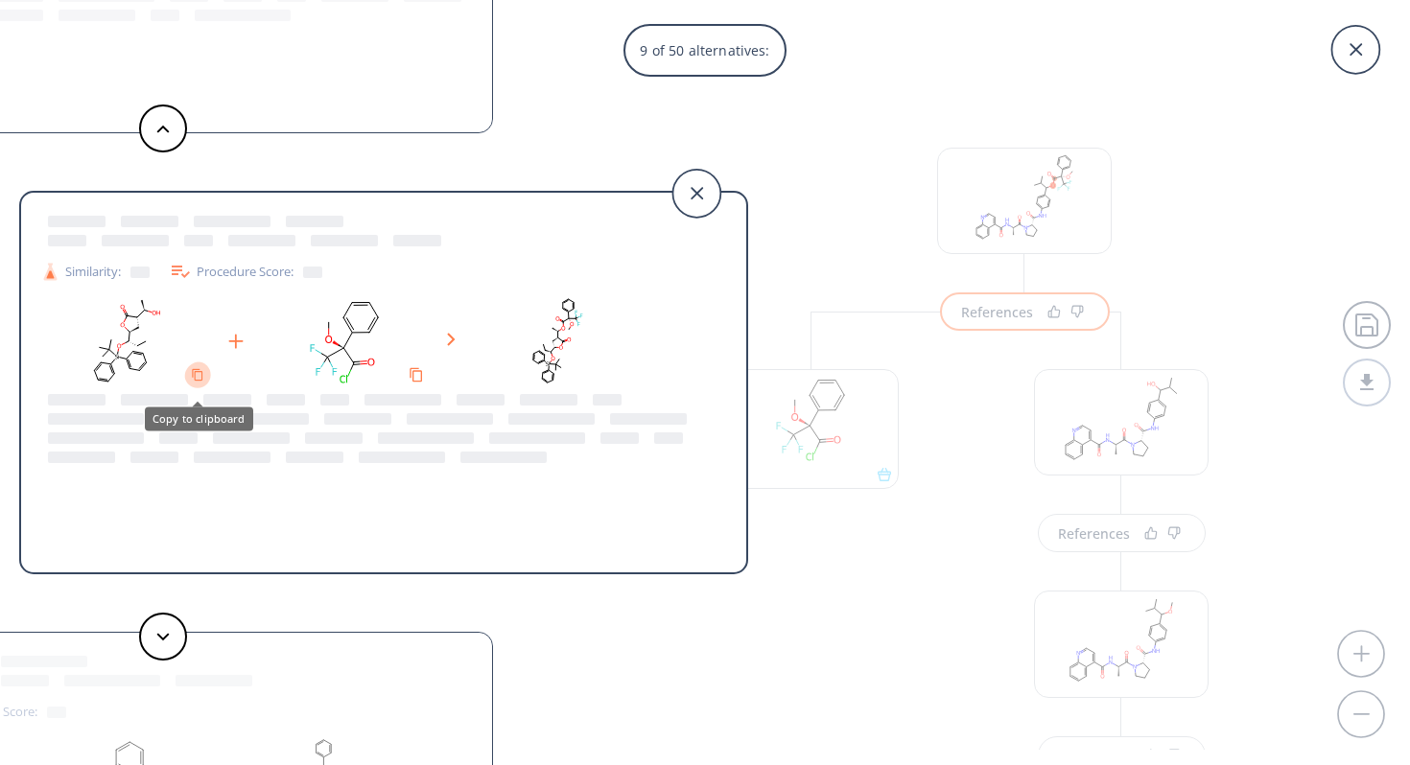
click at [197, 377] on icon "Copy to clipboard" at bounding box center [197, 374] width 13 height 13
click at [169, 641] on button at bounding box center [163, 637] width 48 height 48
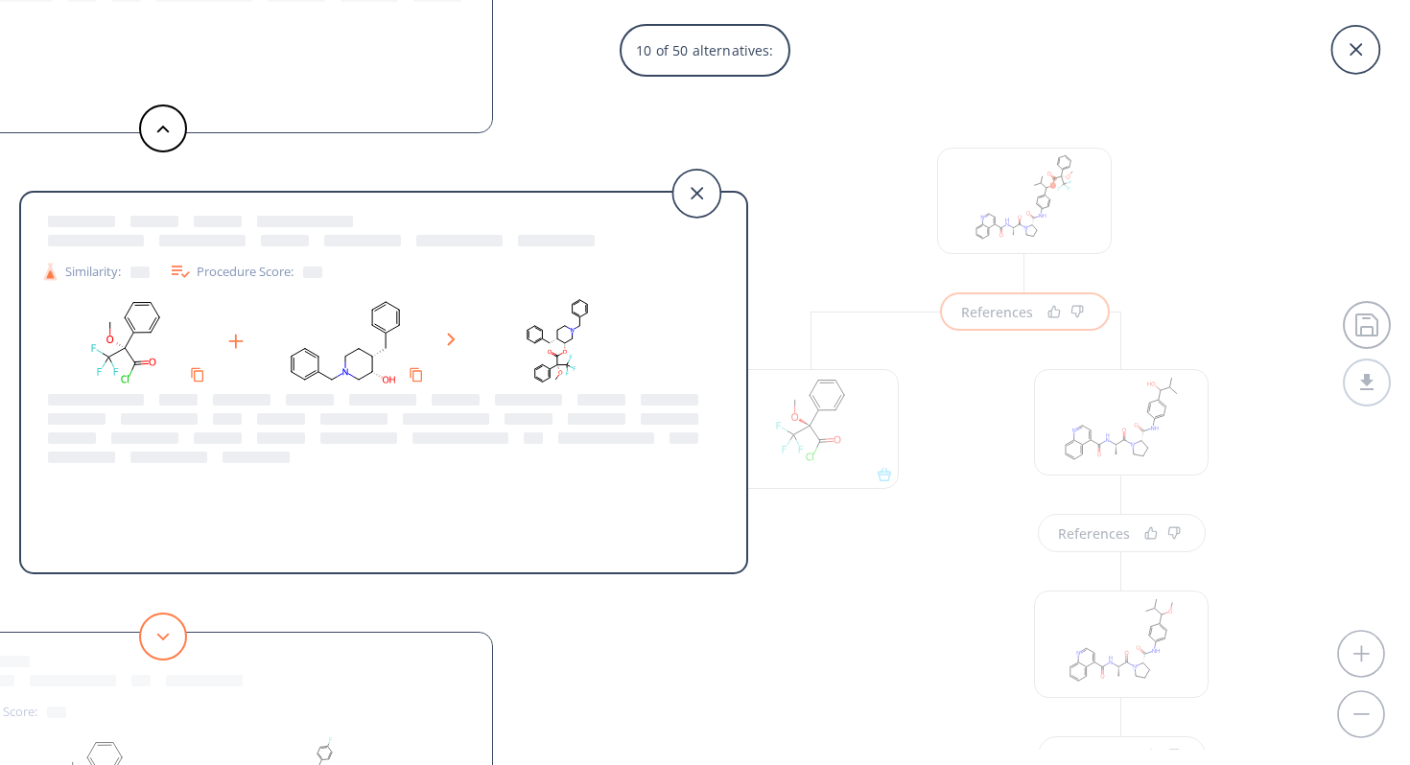
click at [169, 641] on button at bounding box center [163, 637] width 48 height 48
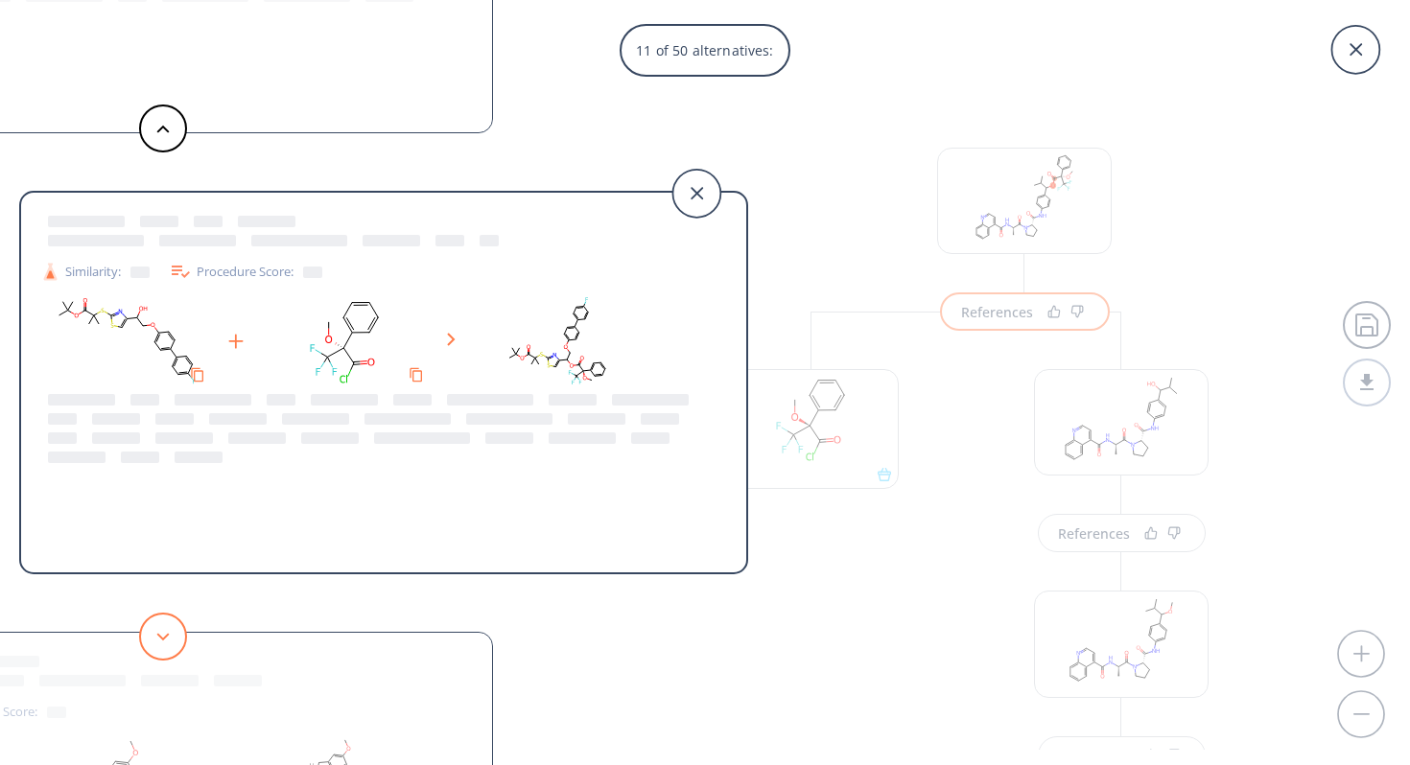
click at [168, 641] on icon at bounding box center [162, 637] width 13 height 9
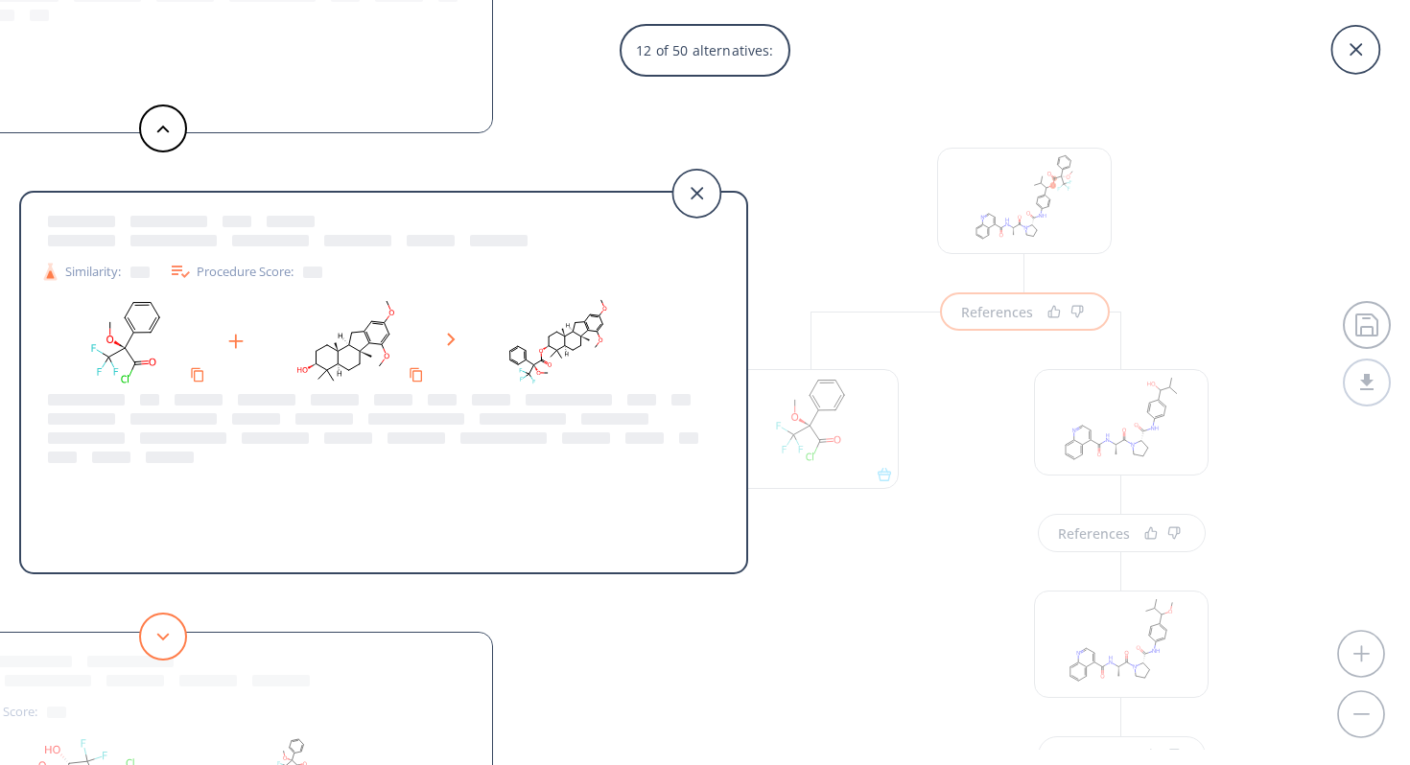
click at [169, 640] on icon at bounding box center [162, 637] width 13 height 9
click at [170, 639] on button at bounding box center [163, 637] width 48 height 48
